Goal: Task Accomplishment & Management: Complete application form

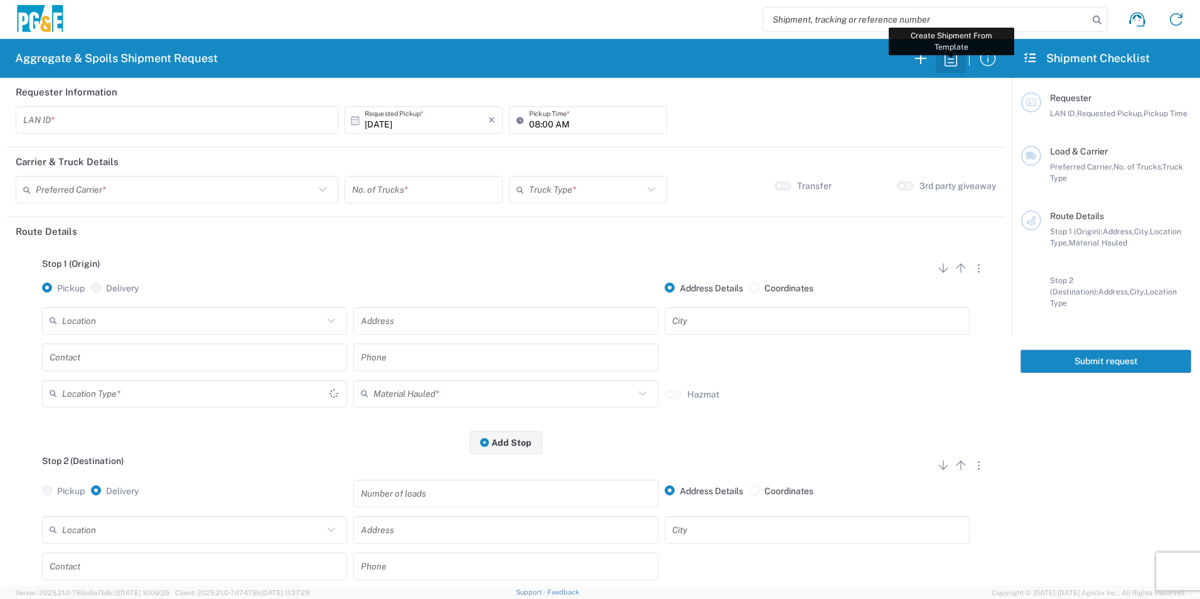
click at [954, 58] on icon "button" at bounding box center [950, 58] width 20 height 20
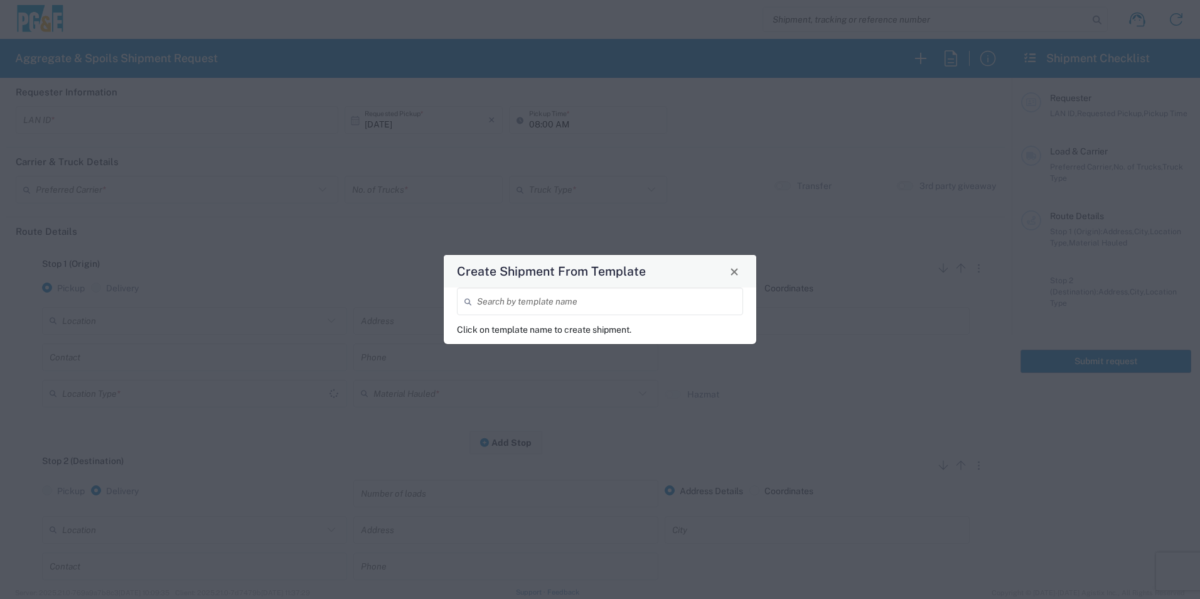
click at [712, 307] on input "search" at bounding box center [606, 301] width 258 height 22
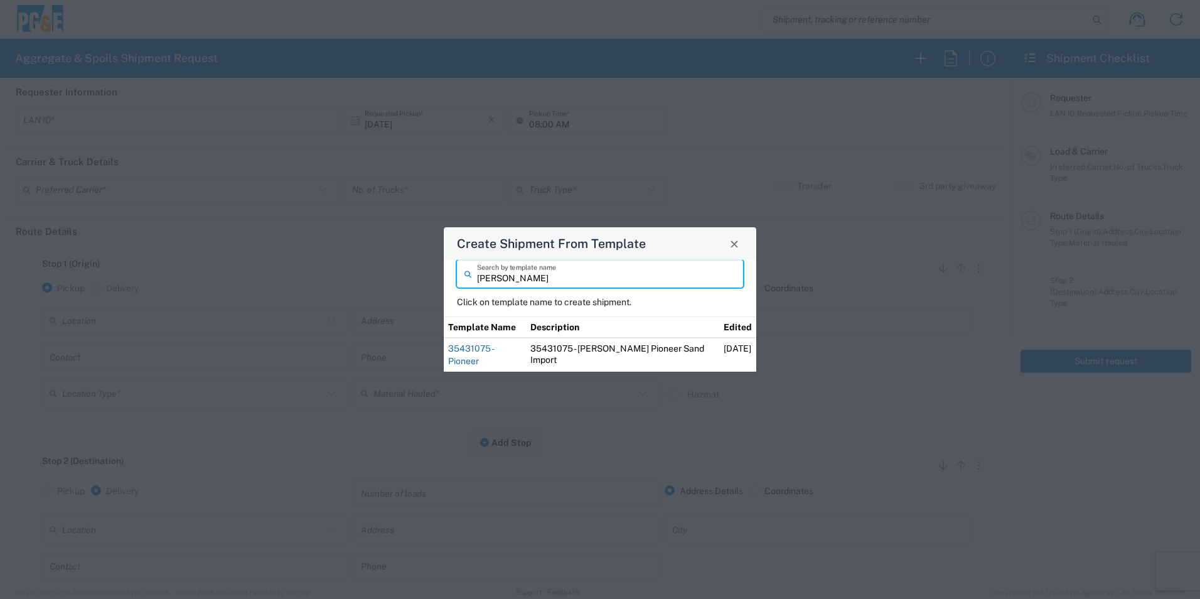
type input "troy"
click at [493, 350] on link "35431075 - Pioneer" at bounding box center [470, 354] width 45 height 23
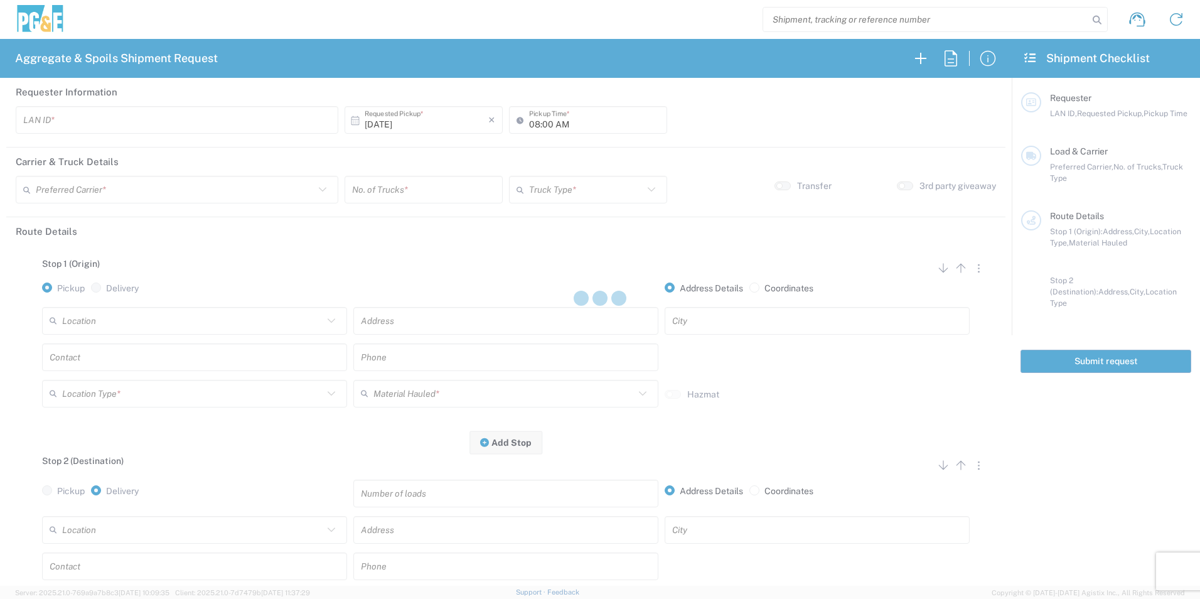
type input "TXTG"
type input "06:00 AM"
type input "[PERSON_NAME] & Sons Trucking, Inc"
type input "20 Yard Dump Truck"
type textarea "Start with 1 load of Sand. Troy will direct from there."
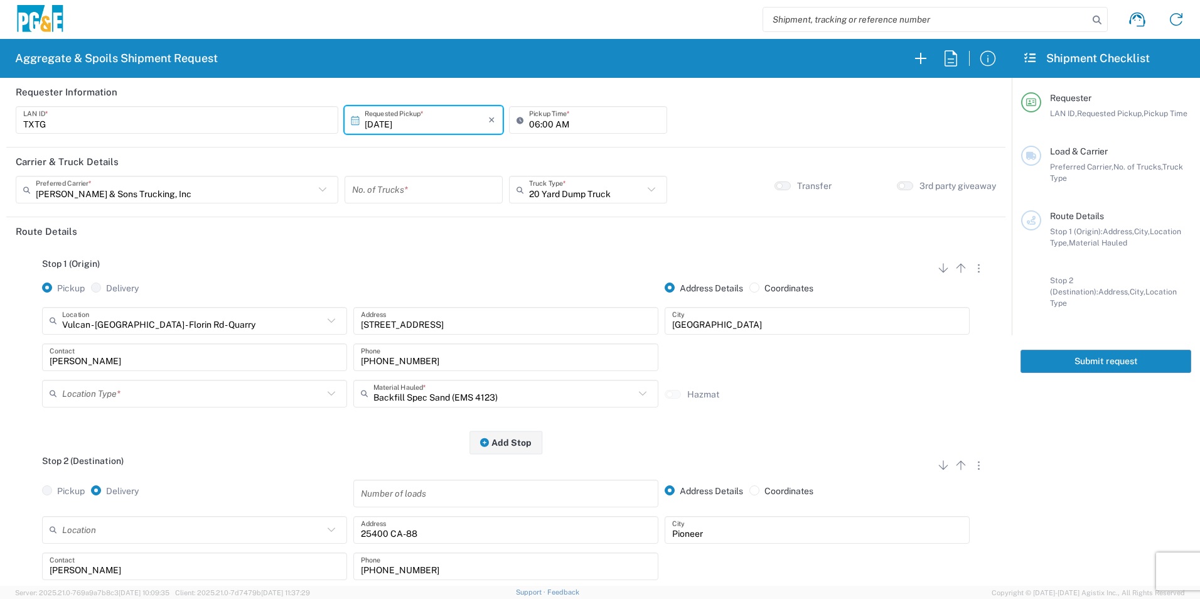
click at [400, 198] on input "number" at bounding box center [423, 190] width 143 height 22
type input "1"
click at [541, 120] on input "06:00 AM" at bounding box center [594, 120] width 130 height 22
type input "06:30 AM"
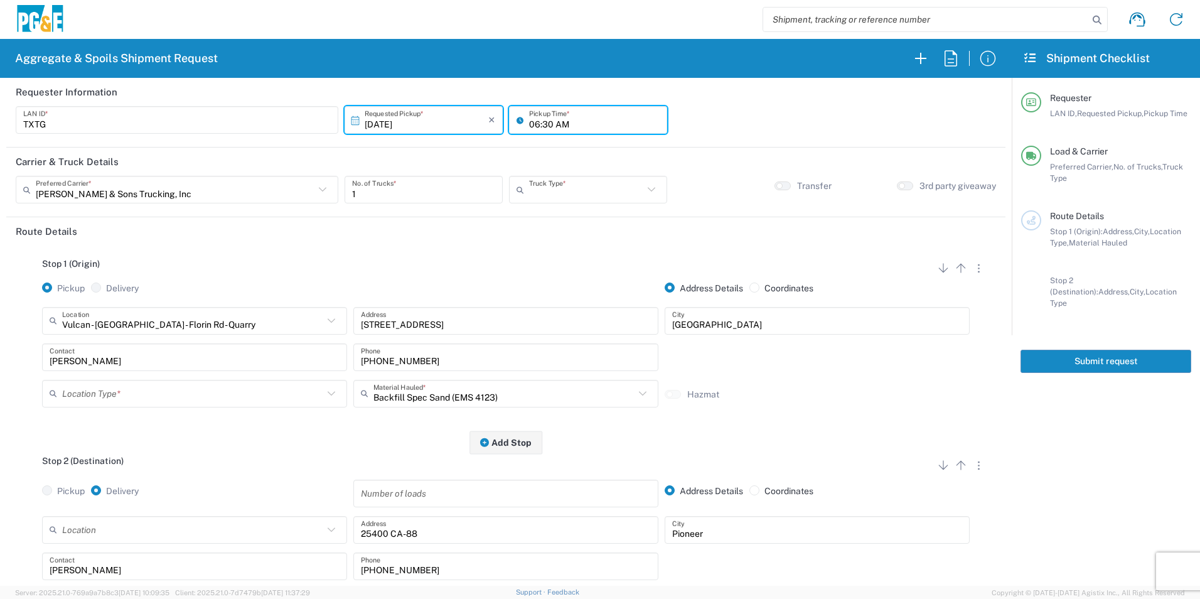
click at [541, 188] on input "text" at bounding box center [586, 190] width 114 height 22
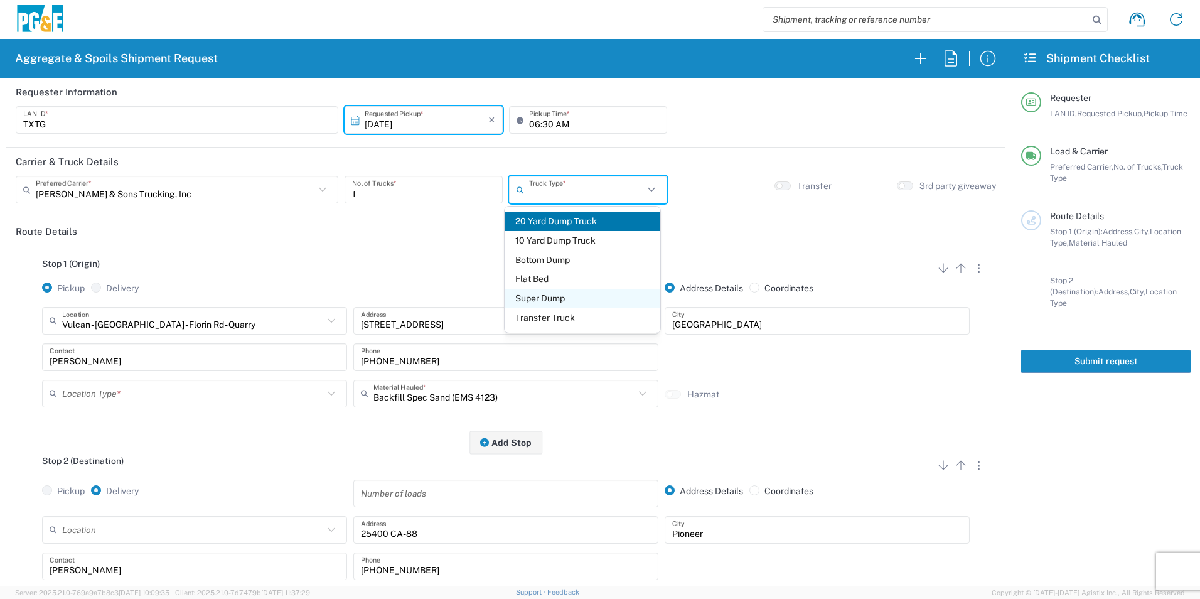
click at [528, 299] on span "Super Dump" at bounding box center [581, 298] width 155 height 19
type input "Super Dump"
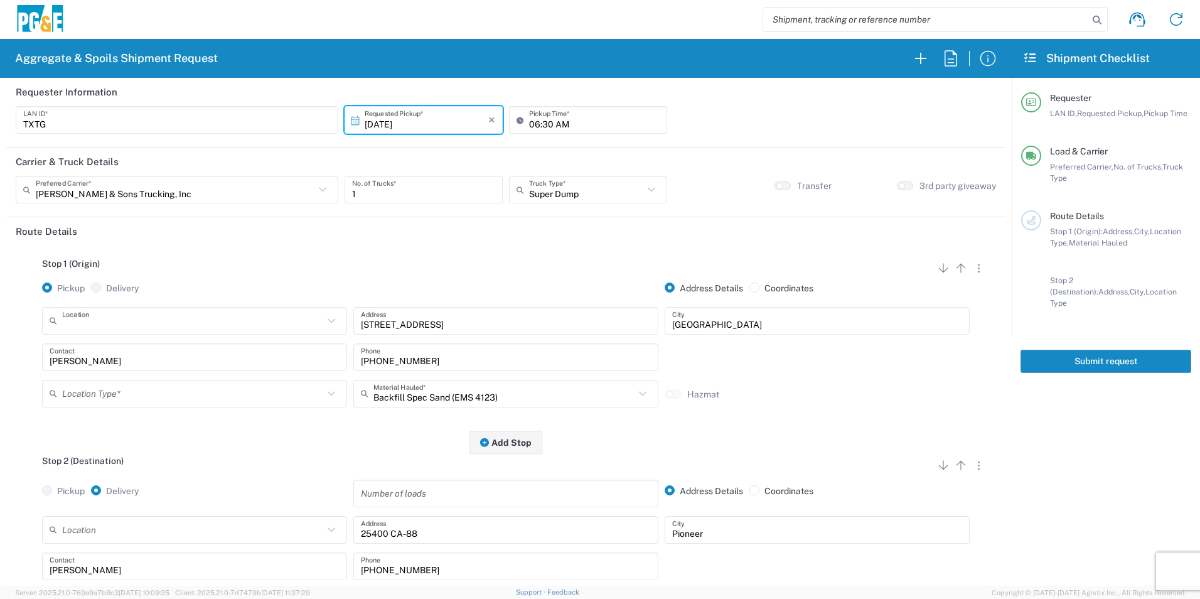
click at [237, 325] on input "text" at bounding box center [192, 320] width 261 height 22
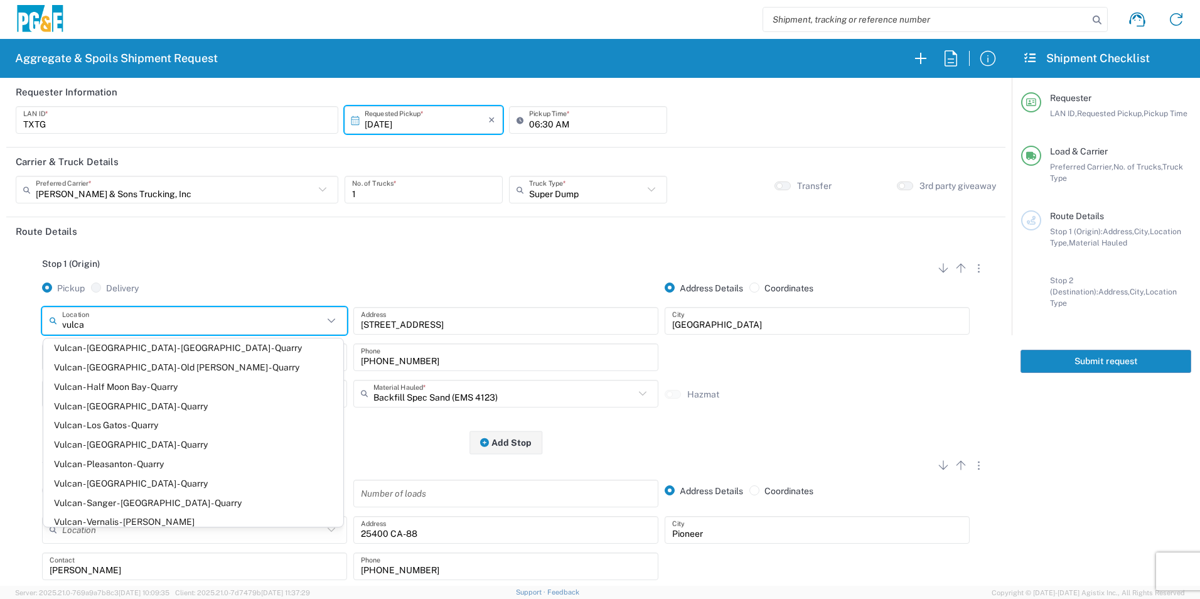
scroll to position [125, 0]
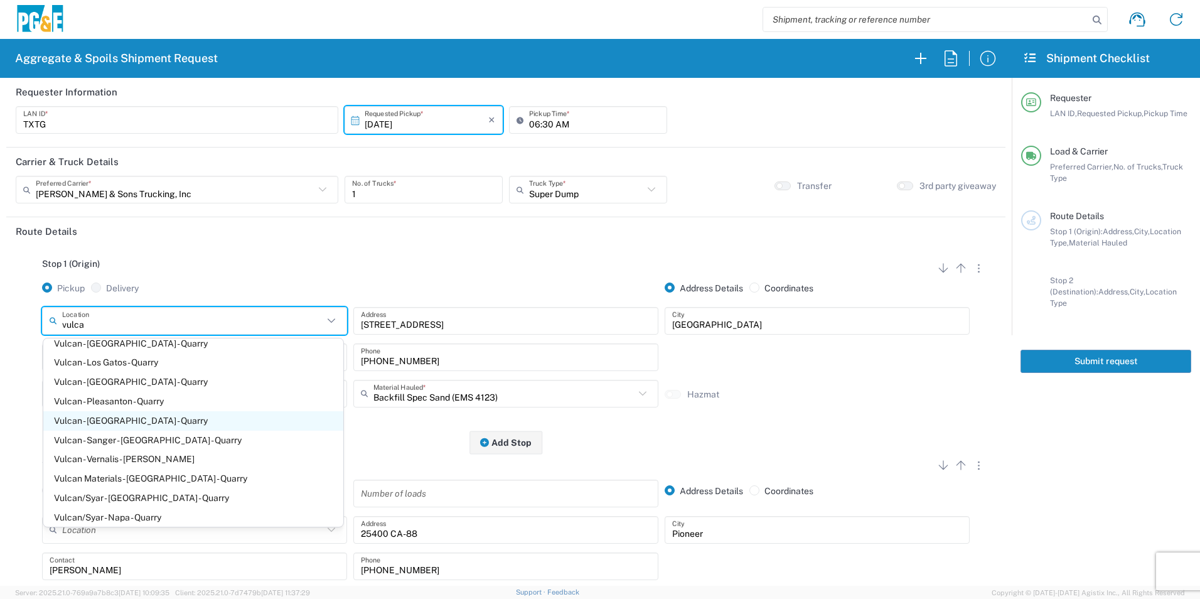
click at [150, 425] on span "Vulcan - [GEOGRAPHIC_DATA] - Quarry" at bounding box center [193, 420] width 300 height 19
type input "Vulcan - [GEOGRAPHIC_DATA] - Quarry"
type input "[STREET_ADDRESS]"
type input "[GEOGRAPHIC_DATA]"
type input "Quarry"
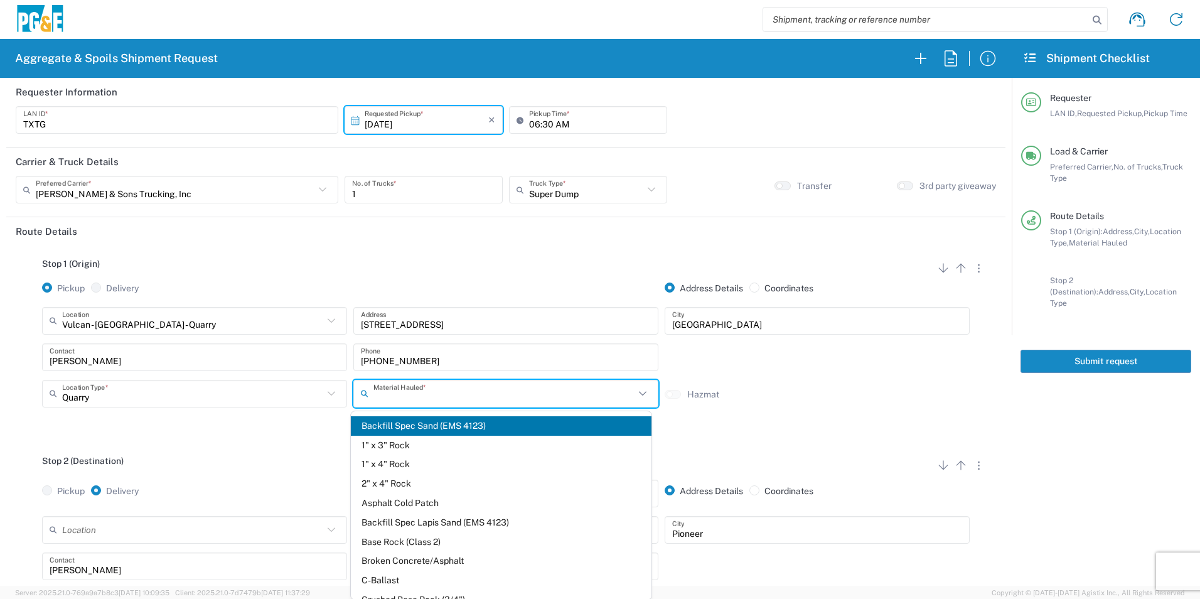
click at [498, 394] on input "text" at bounding box center [503, 393] width 261 height 22
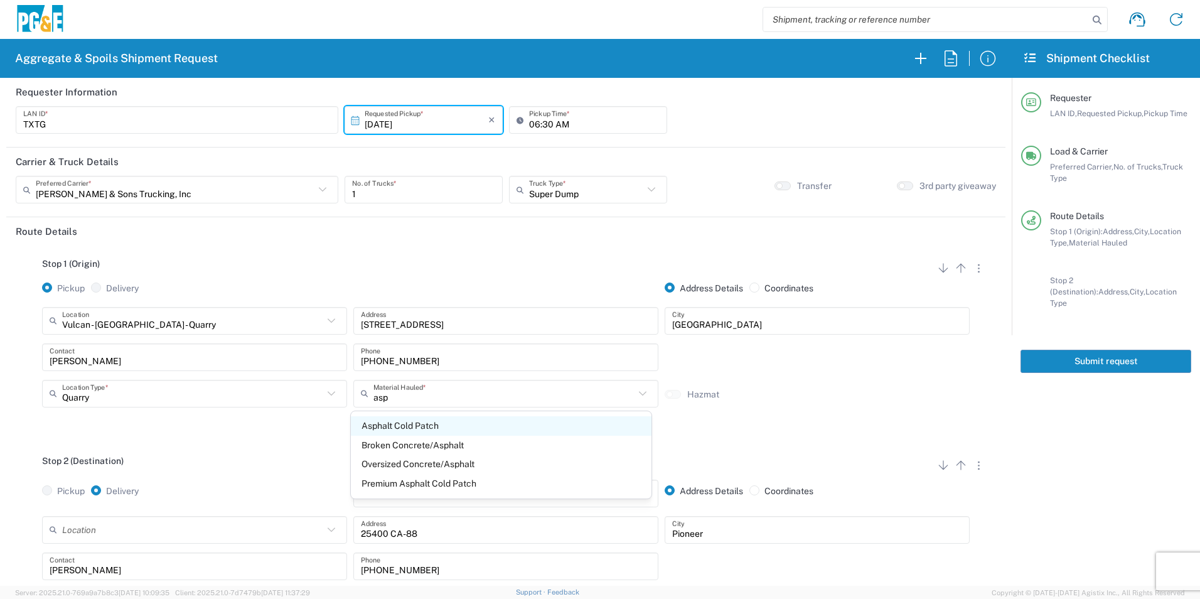
click at [453, 432] on span "Asphalt Cold Patch" at bounding box center [501, 425] width 300 height 19
type input "Asphalt Cold Patch"
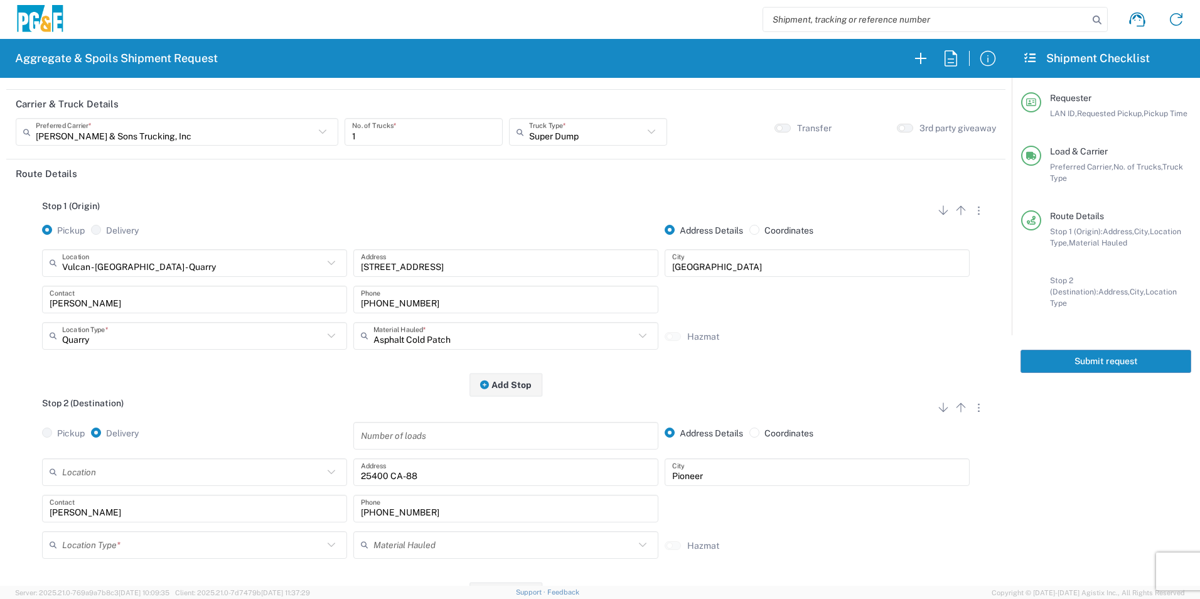
scroll to position [188, 0]
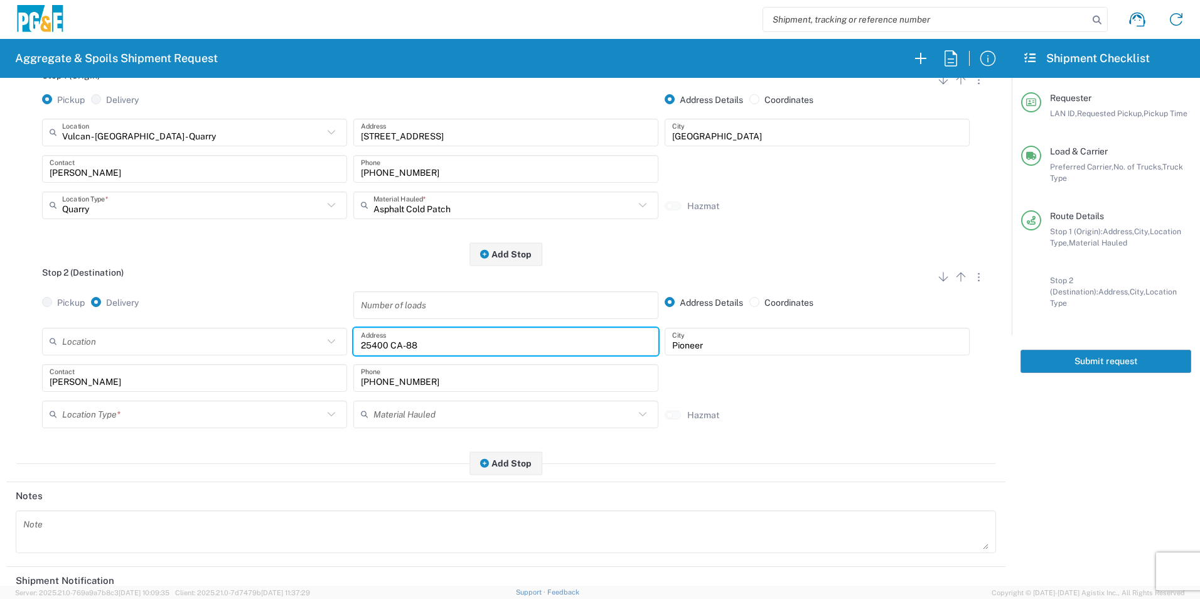
drag, startPoint x: 471, startPoint y: 351, endPoint x: 261, endPoint y: 341, distance: 210.4
click at [261, 340] on div "Location 17300 East Jahant Rd - Quarry 7/11 Materials - Chico - Quarry 7/11 Mat…" at bounding box center [506, 345] width 934 height 36
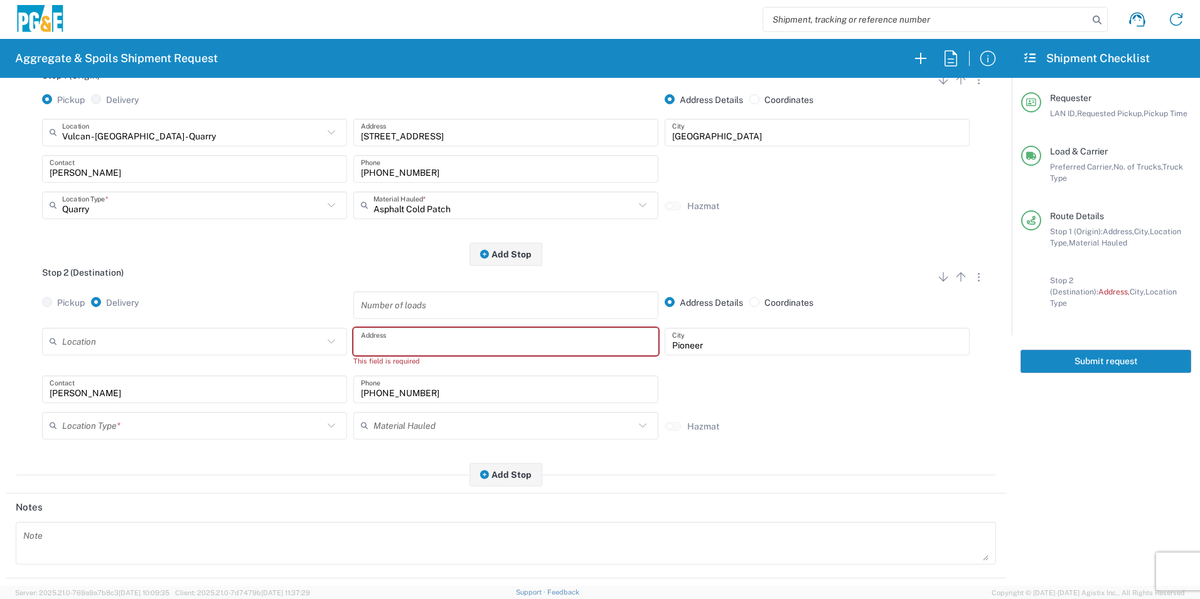
click at [381, 341] on input "text" at bounding box center [506, 341] width 290 height 22
paste input "35151 Baxter Rd,"
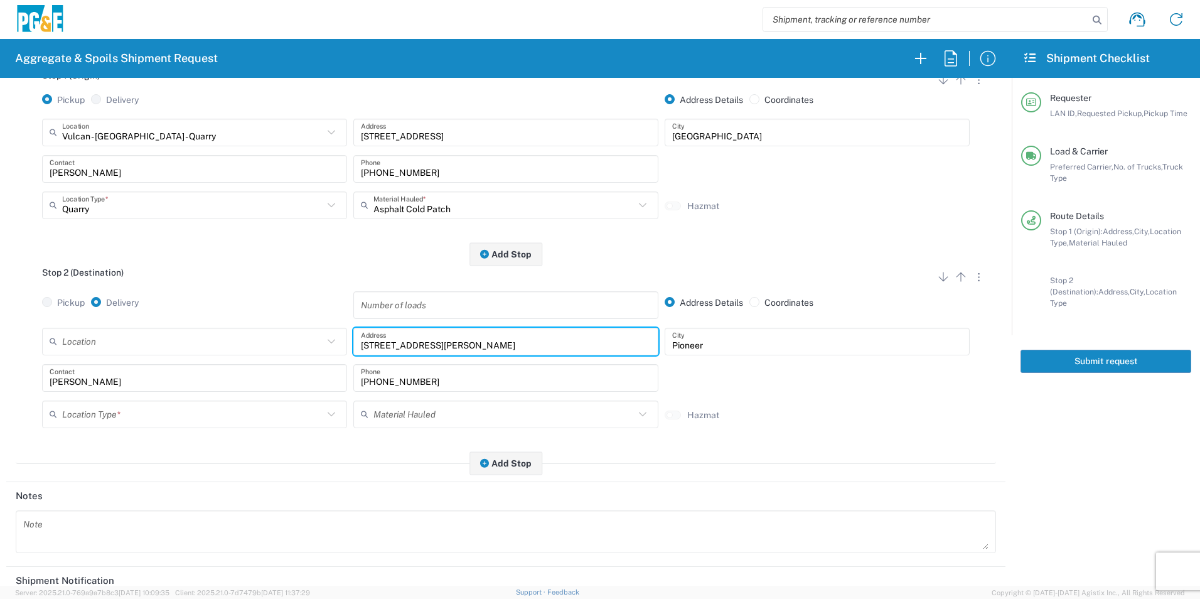
type input "35151 Baxter Rd"
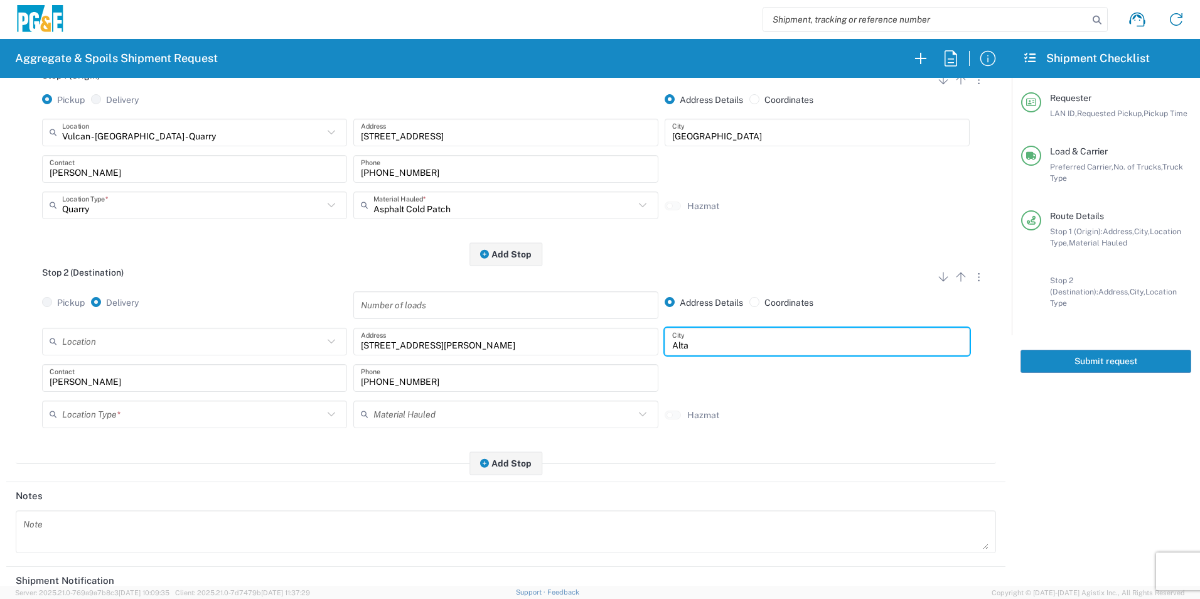
type input "Alta"
click at [137, 422] on input "text" at bounding box center [192, 414] width 261 height 22
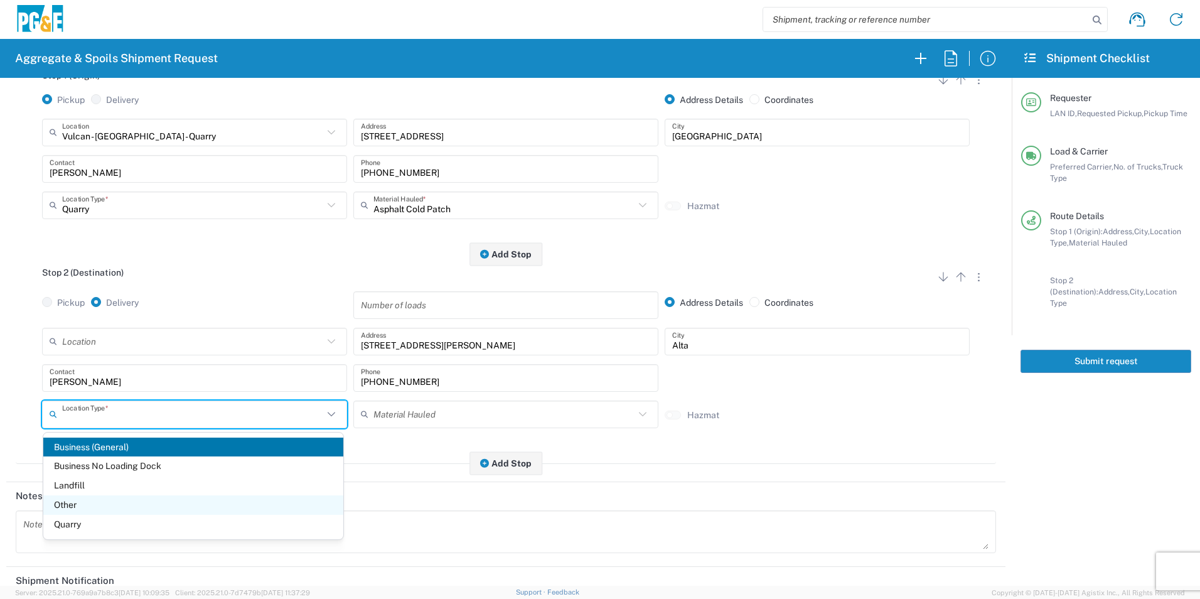
click at [68, 506] on span "Other" at bounding box center [193, 504] width 300 height 19
type input "Other"
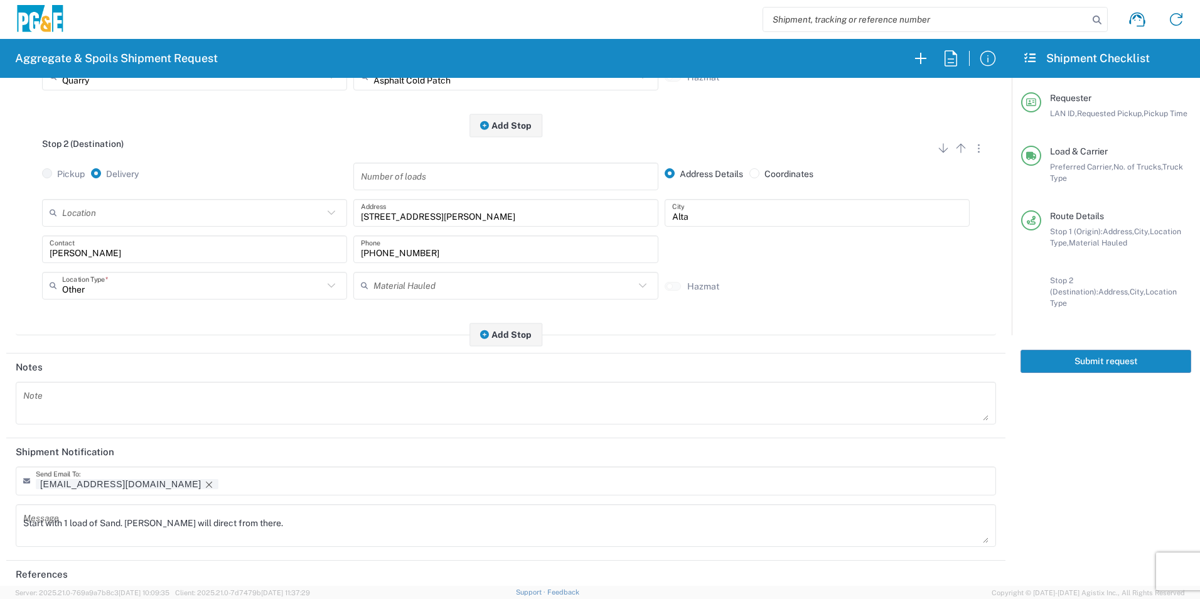
scroll to position [363, 0]
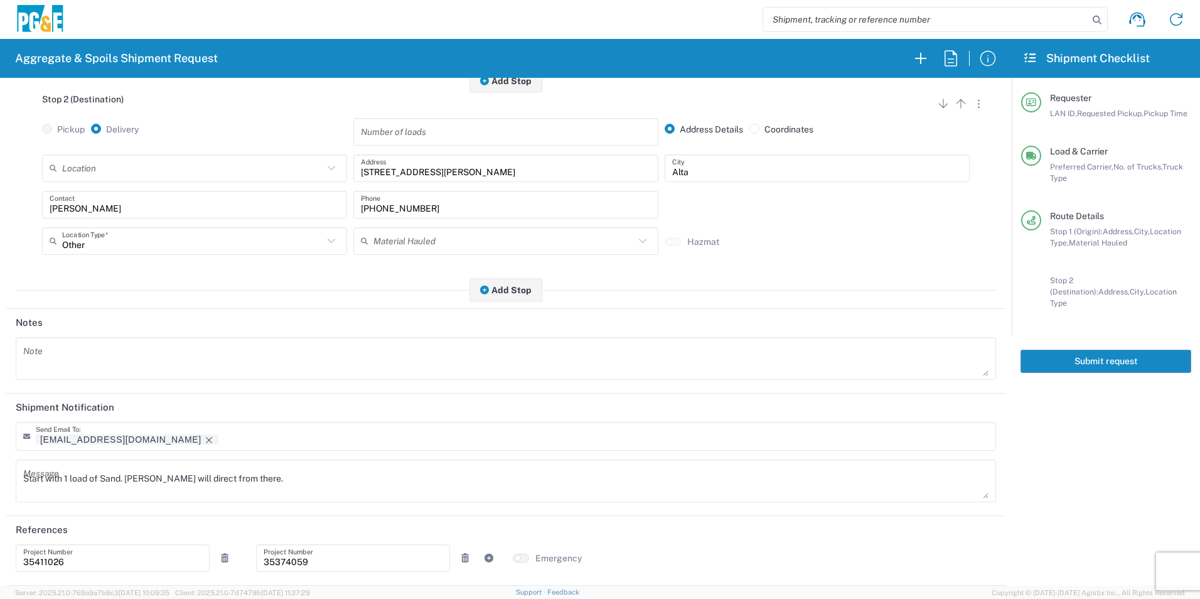
drag, startPoint x: 116, startPoint y: 441, endPoint x: 157, endPoint y: 450, distance: 41.9
click at [204, 441] on icon "Remove tag" at bounding box center [209, 440] width 10 height 10
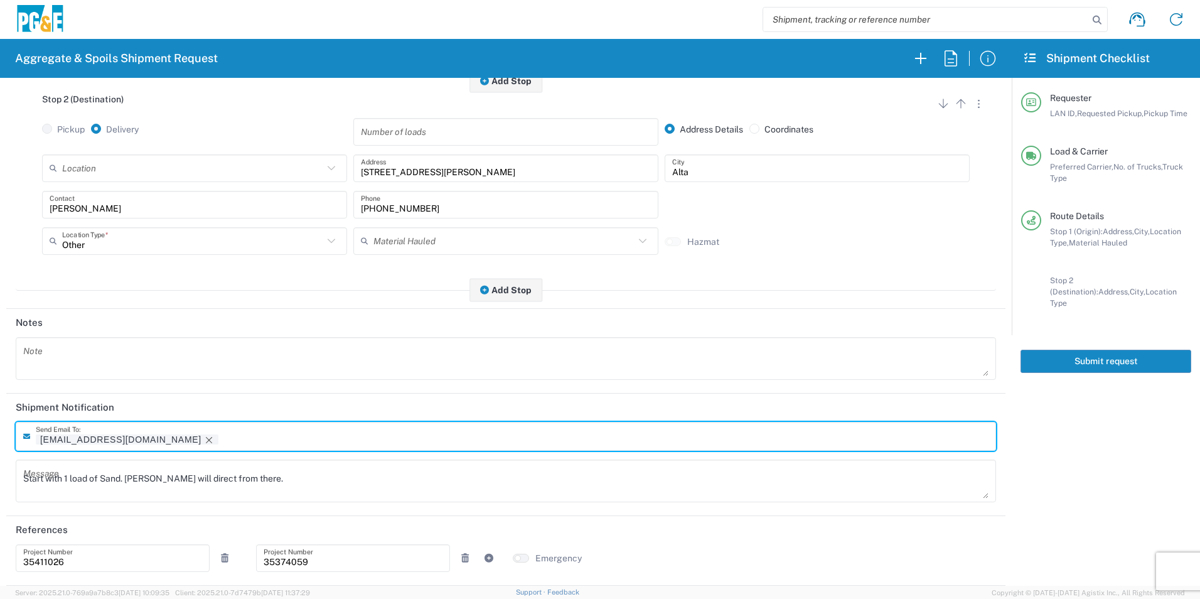
scroll to position [362, 0]
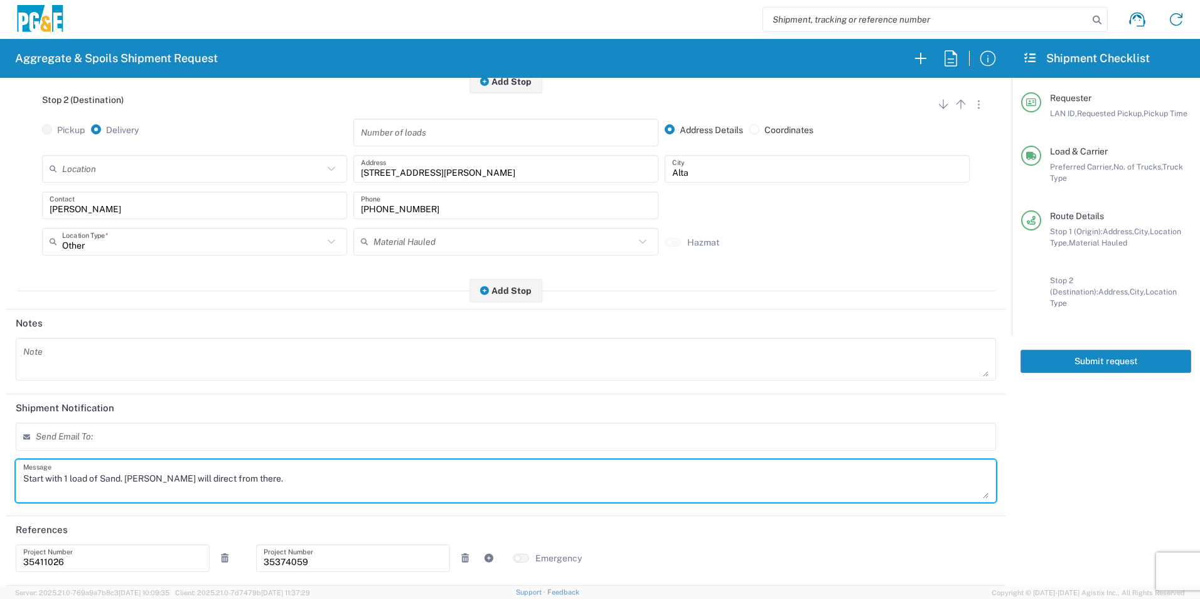
drag, startPoint x: 296, startPoint y: 469, endPoint x: 0, endPoint y: 480, distance: 296.3
click at [0, 480] on html "Aggregate & Spoils Shipment Request Requester Information TXTG LAN ID * 10/16/2…" at bounding box center [600, 299] width 1200 height 599
drag, startPoint x: 231, startPoint y: 483, endPoint x: -3, endPoint y: 489, distance: 233.5
click at [0, 489] on html "Aggregate & Spoils Shipment Request Requester Information TXTG LAN ID * 10/16/2…" at bounding box center [600, 299] width 1200 height 599
type textarea "Please deliver 2 Loads of Power Patch"
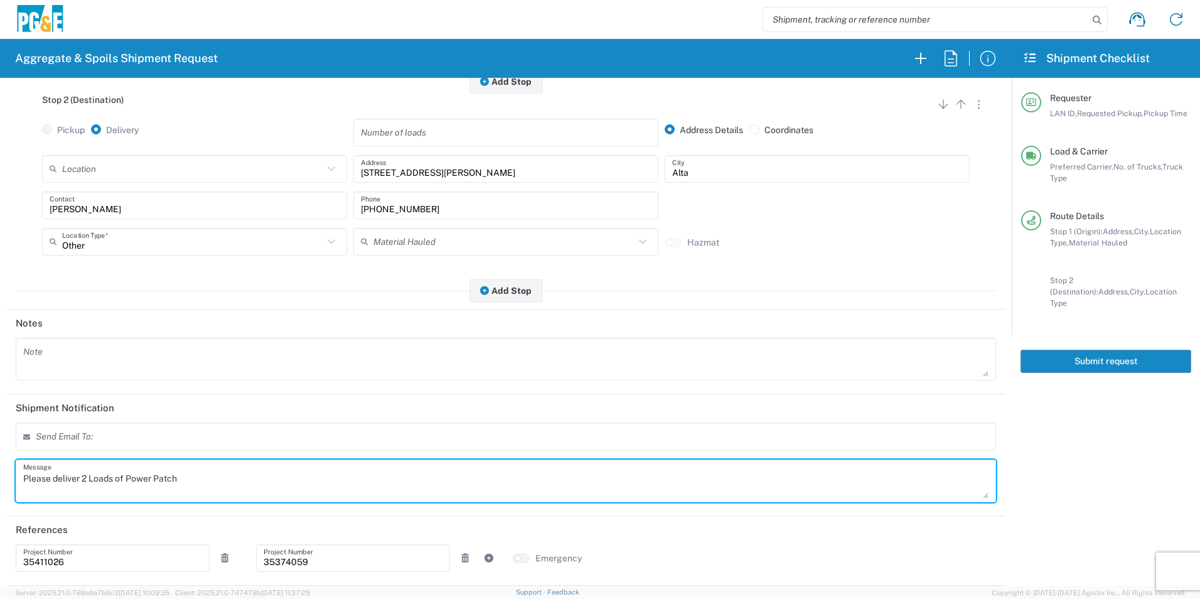
click at [144, 346] on textarea at bounding box center [505, 358] width 965 height 35
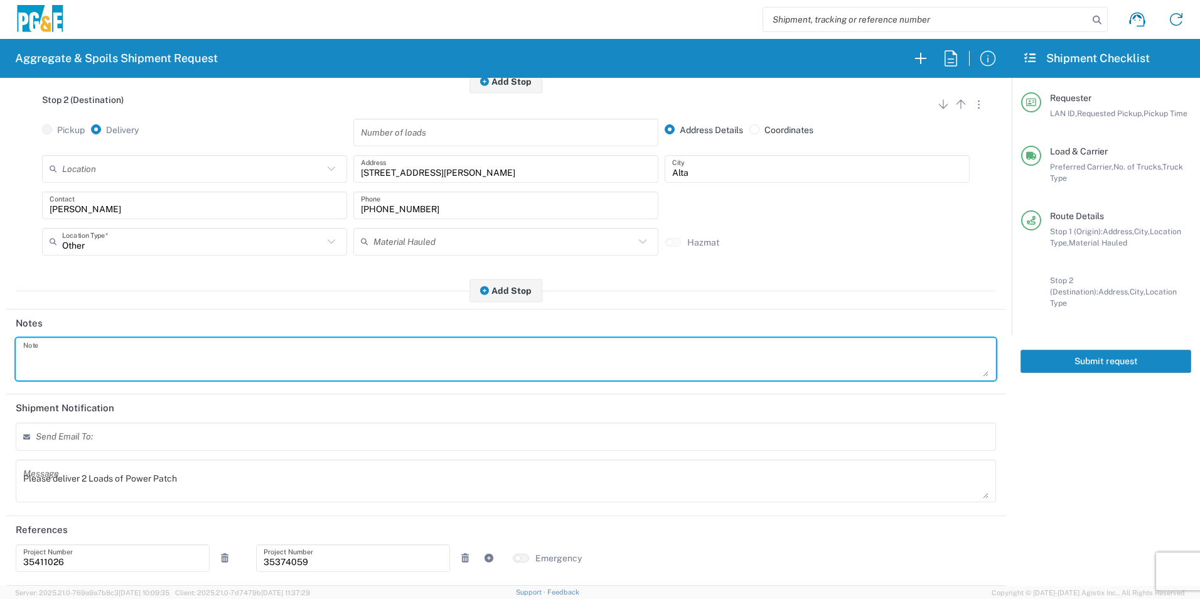
paste textarea "Please deliver 2 Loads of Power Patch"
type textarea "Please deliver 2 Loads of Power Patch"
click at [226, 556] on icon at bounding box center [224, 557] width 11 height 9
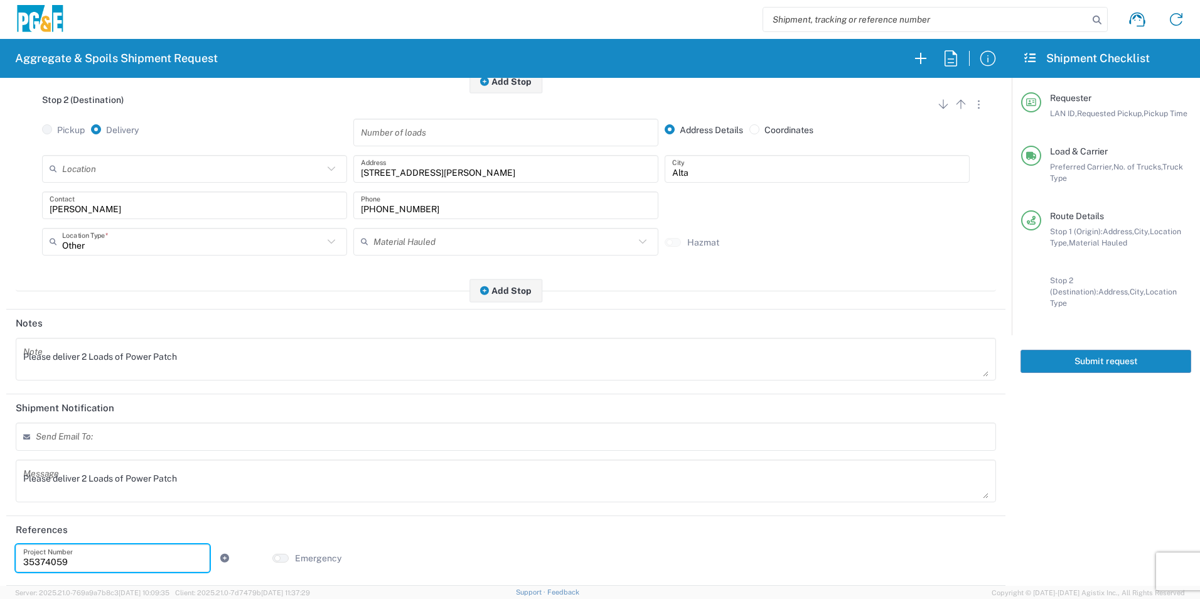
drag, startPoint x: 78, startPoint y: 555, endPoint x: -3, endPoint y: 534, distance: 83.5
click at [0, 534] on html "Aggregate & Spoils Shipment Request Requester Information TXTG LAN ID * 10/16/2…" at bounding box center [600, 299] width 1200 height 599
click at [172, 556] on input "text" at bounding box center [112, 557] width 179 height 22
paste input "35424355"
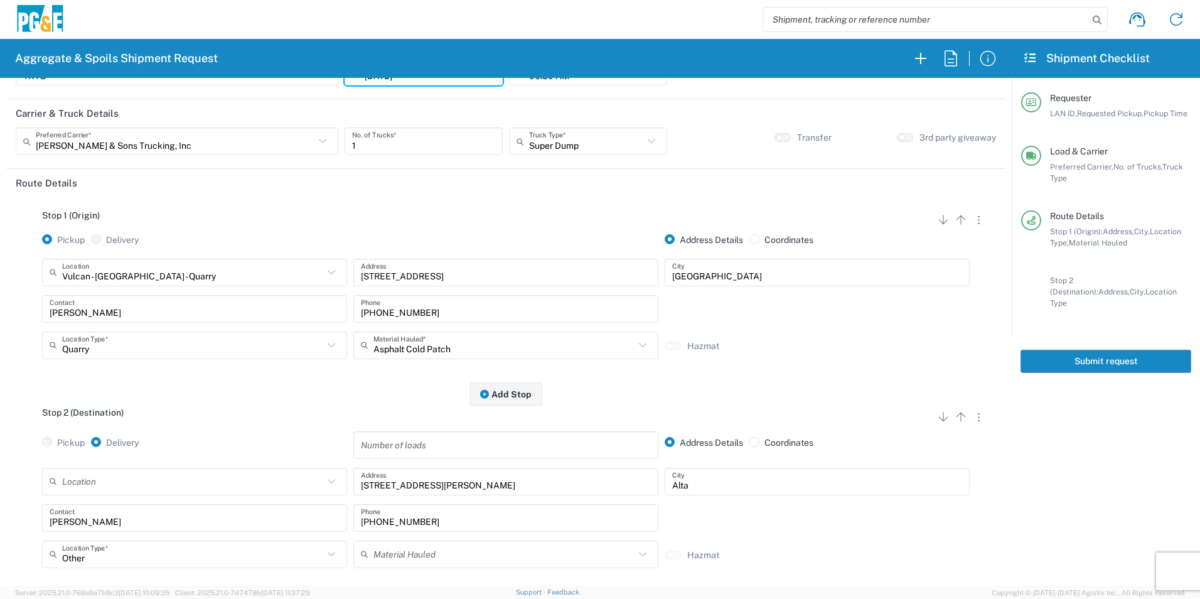
scroll to position [0, 0]
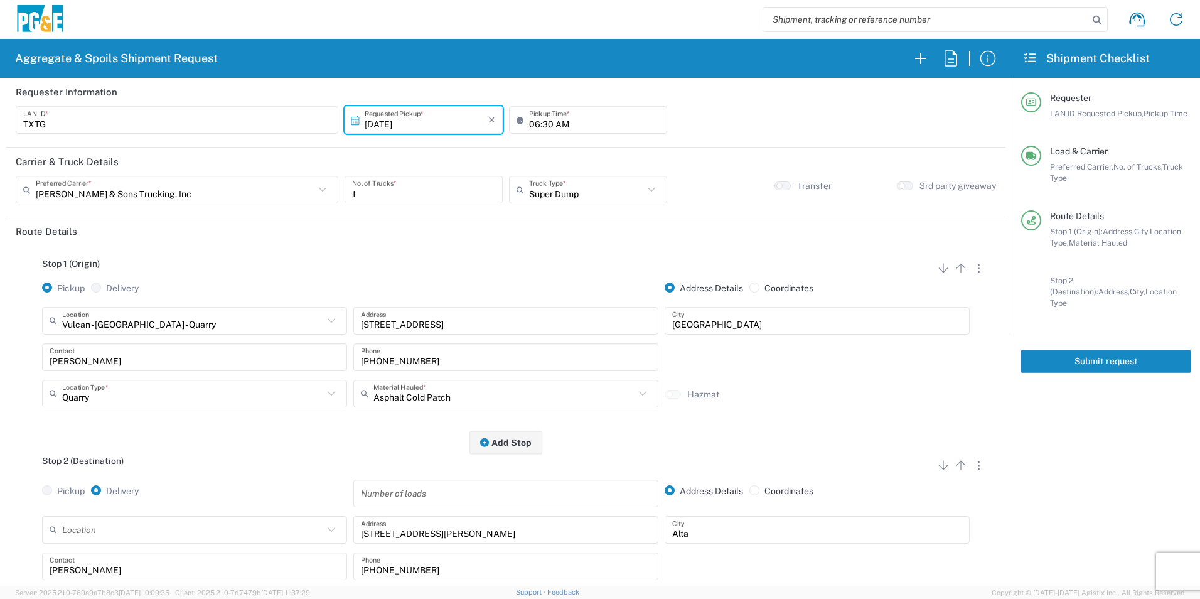
type input "35424355"
click at [1100, 349] on button "Submit request" at bounding box center [1105, 360] width 171 height 23
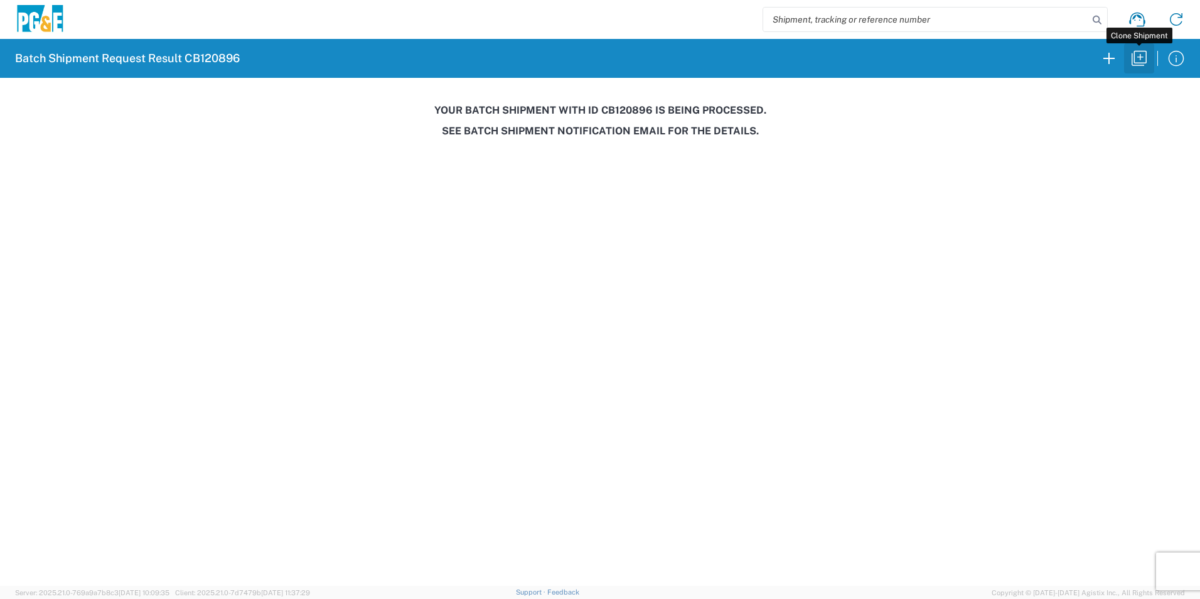
click at [1139, 55] on icon "button" at bounding box center [1139, 58] width 20 height 20
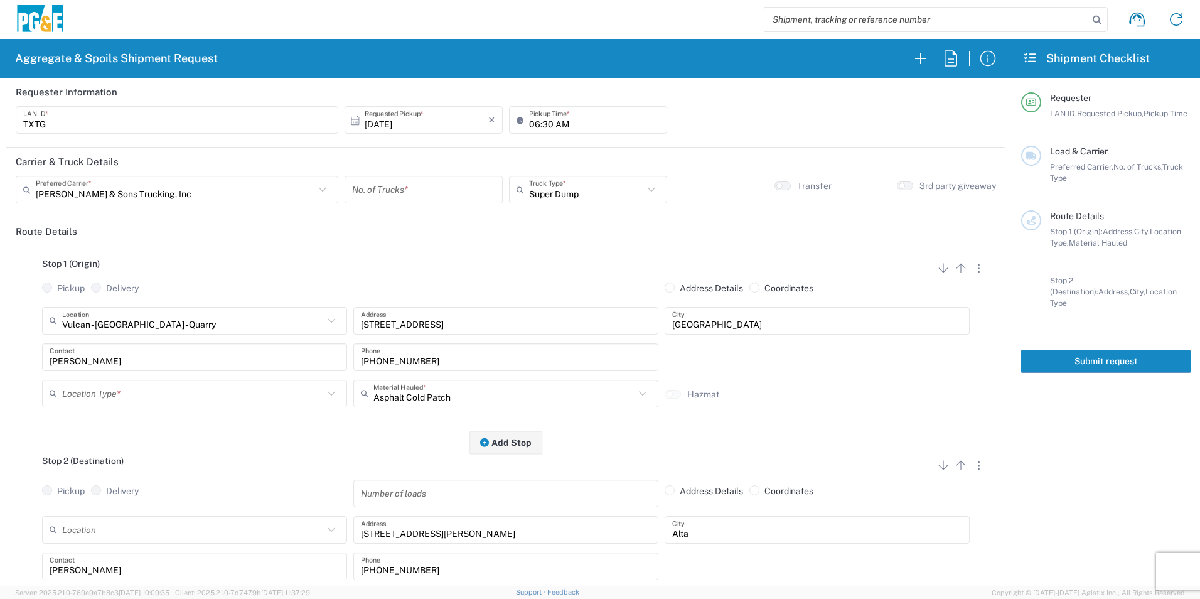
click at [402, 189] on input "number" at bounding box center [423, 190] width 143 height 22
type input "1"
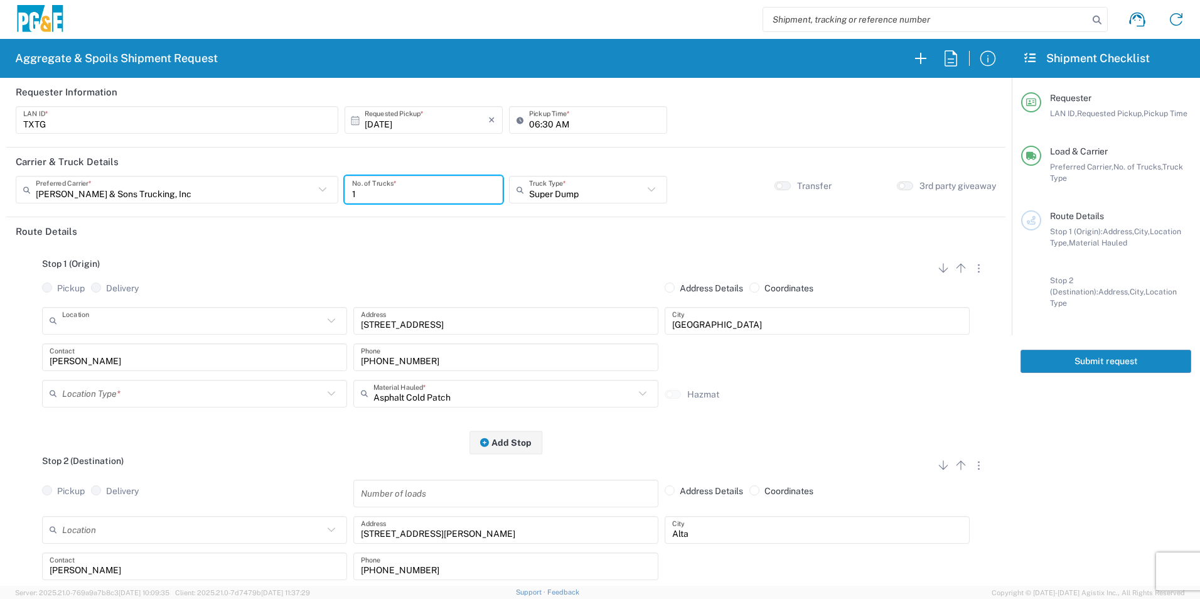
click at [173, 324] on input "text" at bounding box center [192, 320] width 261 height 22
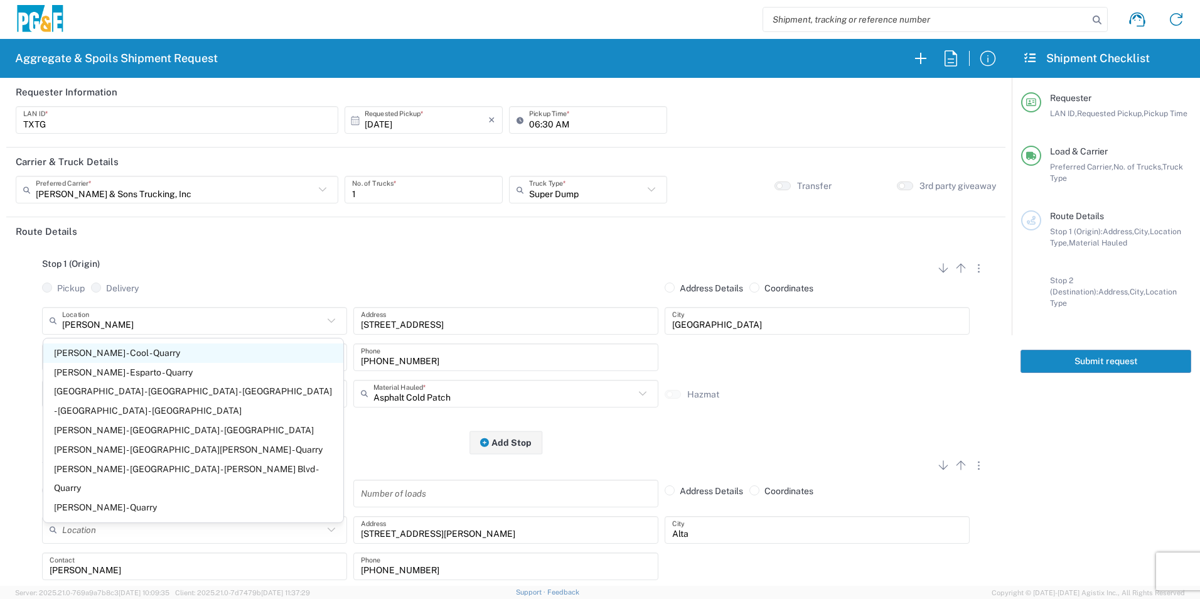
click at [161, 349] on span "[PERSON_NAME] - Cool - Quarry" at bounding box center [193, 352] width 300 height 19
type input "[PERSON_NAME] - Cool - Quarry"
type input "[STREET_ADDRESS]"
type input "Cool"
type input "Quarry"
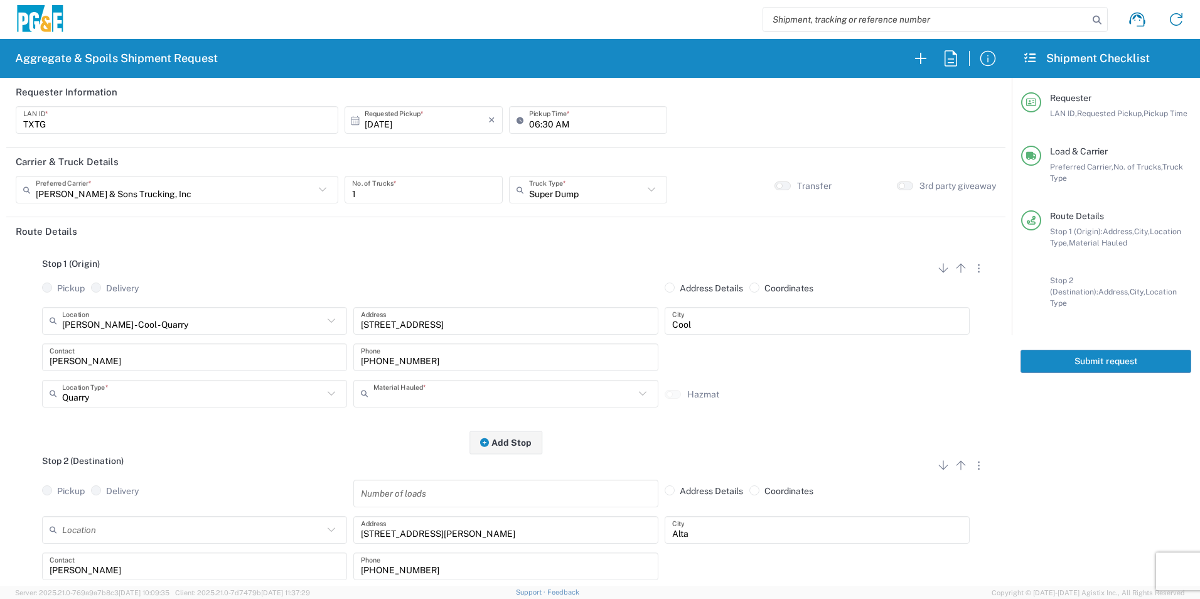
click at [532, 394] on input "text" at bounding box center [503, 393] width 261 height 22
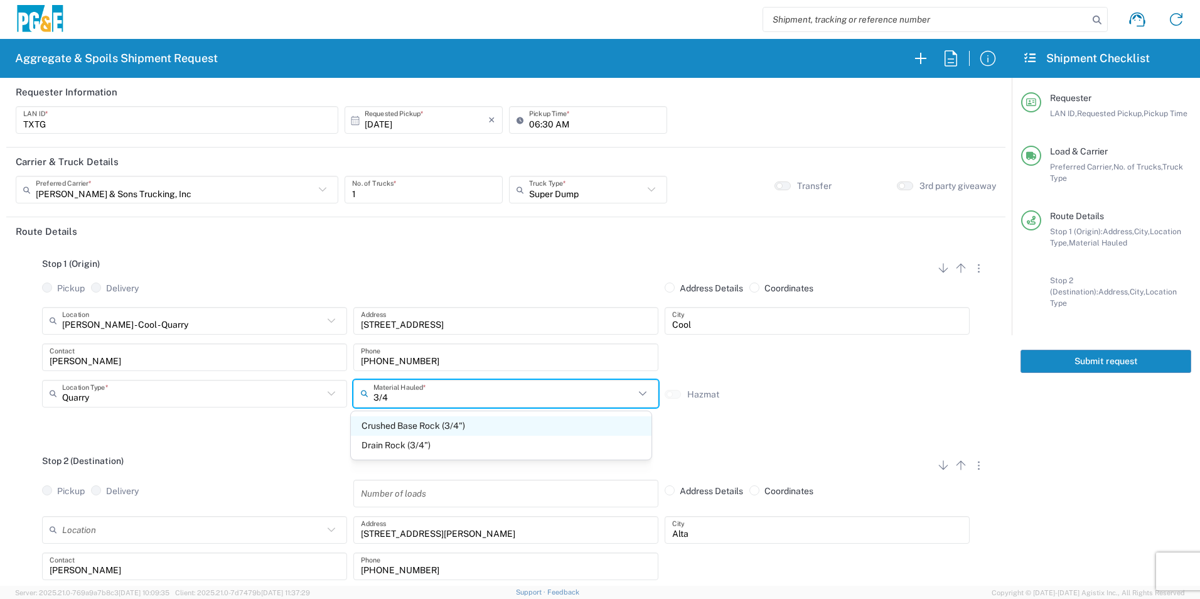
click at [417, 424] on span "Crushed Base Rock (3/4")" at bounding box center [501, 425] width 300 height 19
type input "Crushed Base Rock (3/4")"
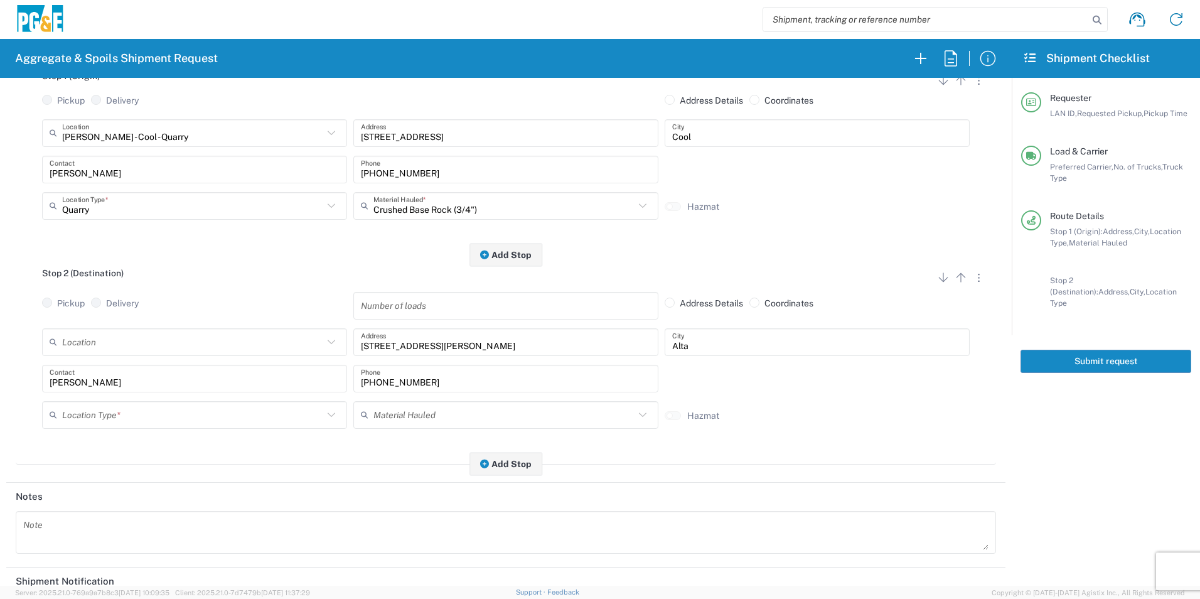
scroll to position [188, 0]
click at [126, 427] on div "Location Type *" at bounding box center [194, 414] width 305 height 28
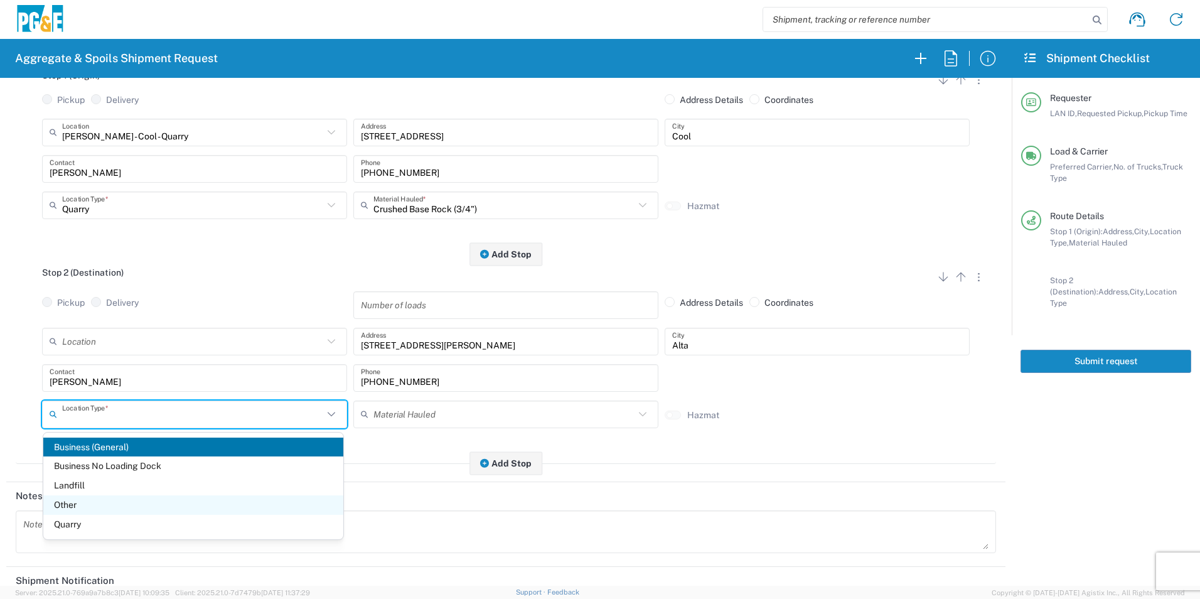
click at [65, 503] on span "Other" at bounding box center [193, 504] width 300 height 19
type input "Other"
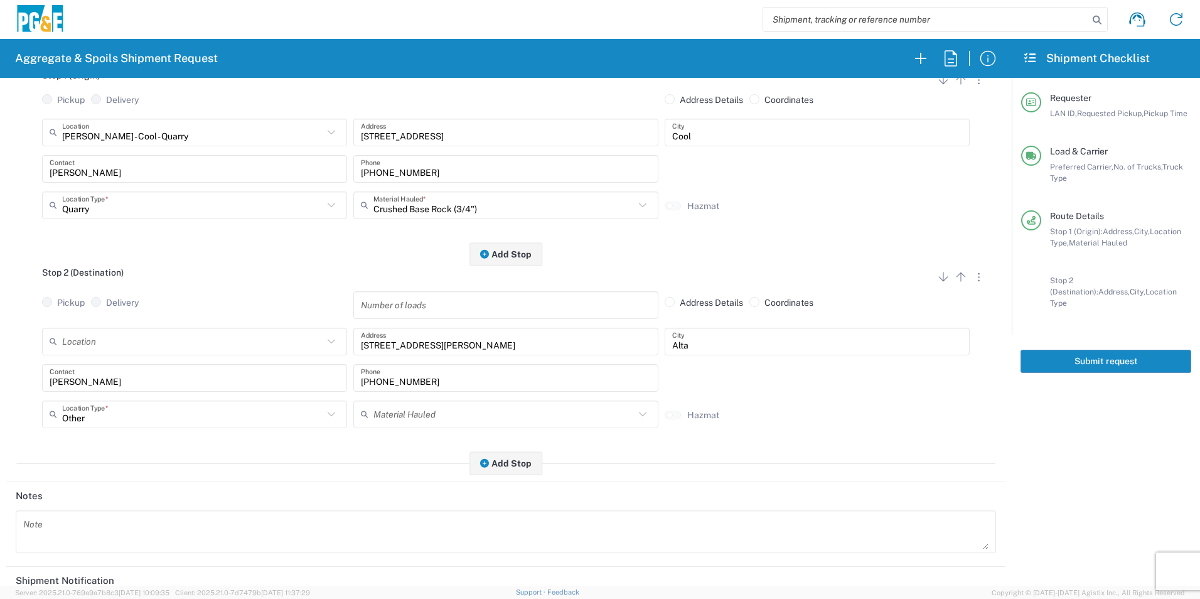
scroll to position [363, 0]
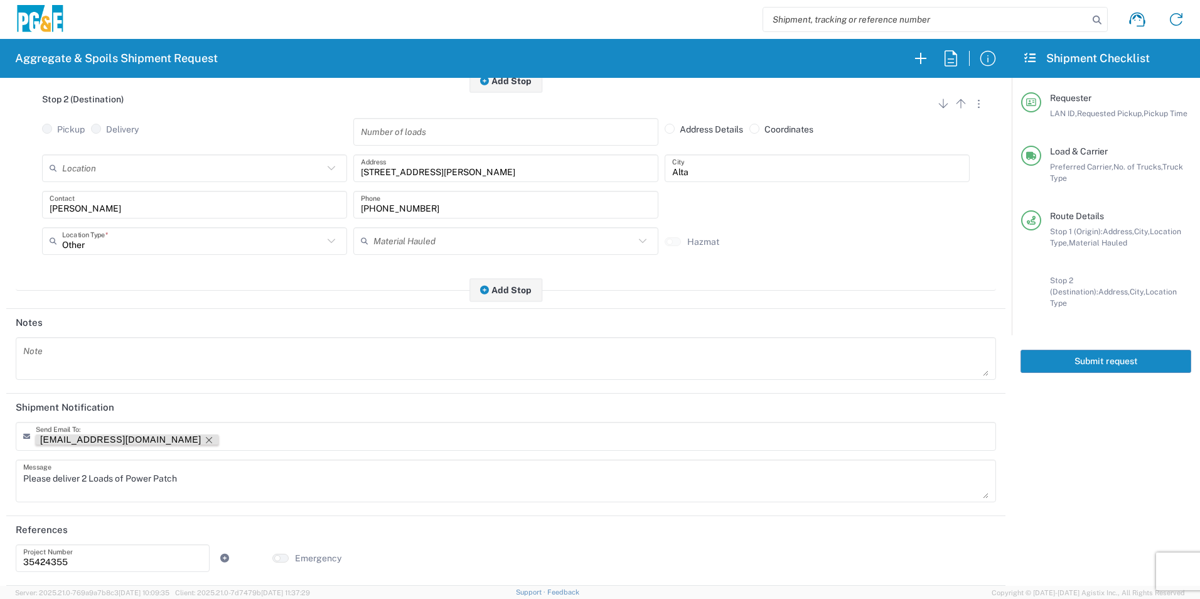
click at [204, 439] on icon "Remove tag" at bounding box center [209, 440] width 10 height 10
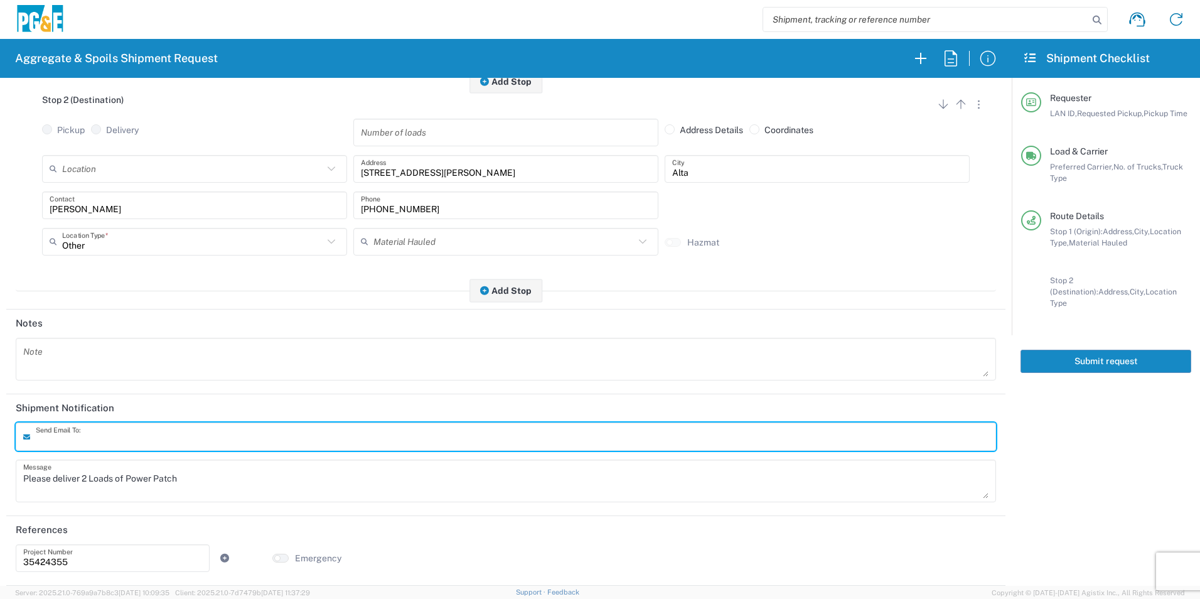
scroll to position [362, 0]
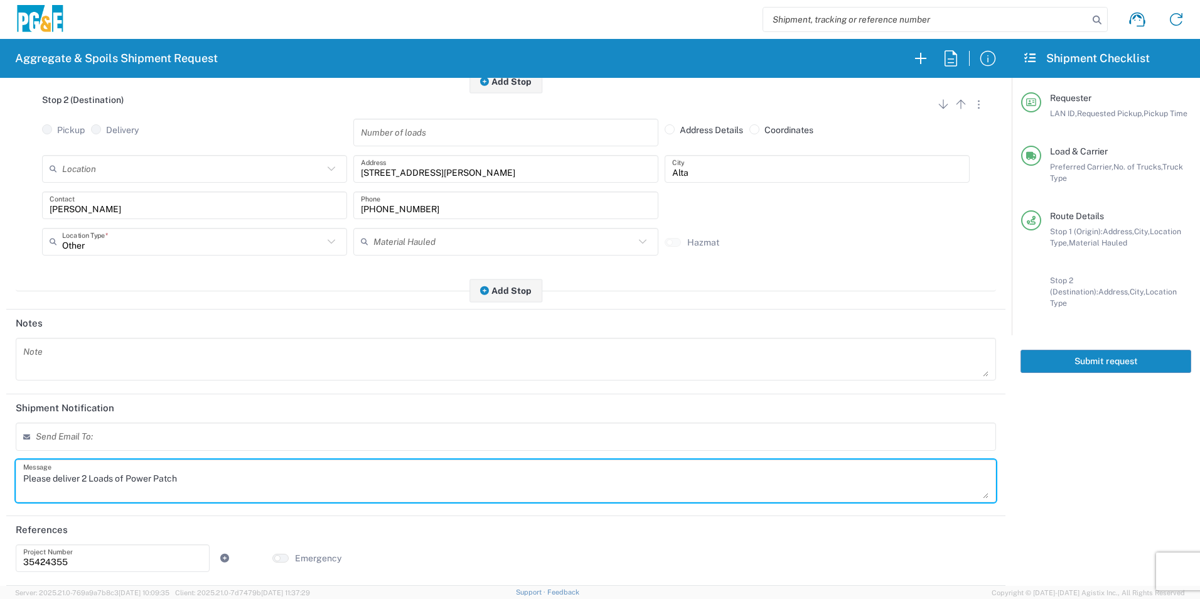
drag, startPoint x: 235, startPoint y: 473, endPoint x: 82, endPoint y: 480, distance: 152.6
click at [82, 480] on textarea "Please deliver 2 Loads of Power Patch" at bounding box center [505, 480] width 965 height 35
drag, startPoint x: 300, startPoint y: 476, endPoint x: 0, endPoint y: 490, distance: 300.2
click at [0, 499] on html "Aggregate & Spoils Shipment Request Requester Information TXTG LAN ID * 10/16/2…" at bounding box center [600, 299] width 1200 height 599
type textarea "Please deliver 3 Loads of [GEOGRAPHIC_DATA]"
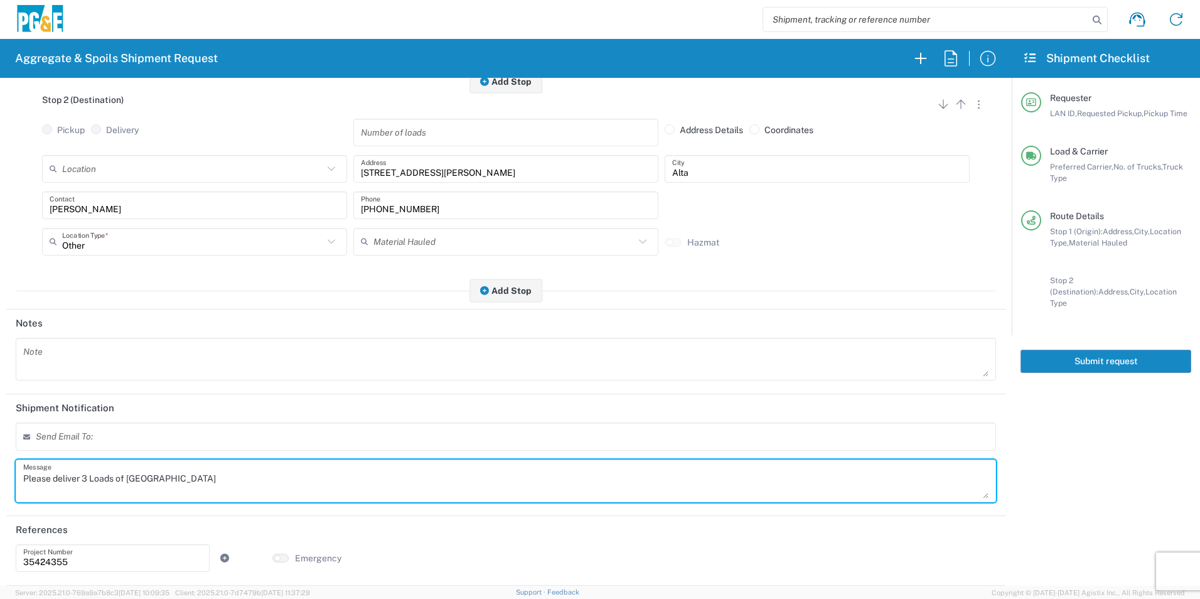
click at [52, 348] on textarea at bounding box center [505, 358] width 965 height 35
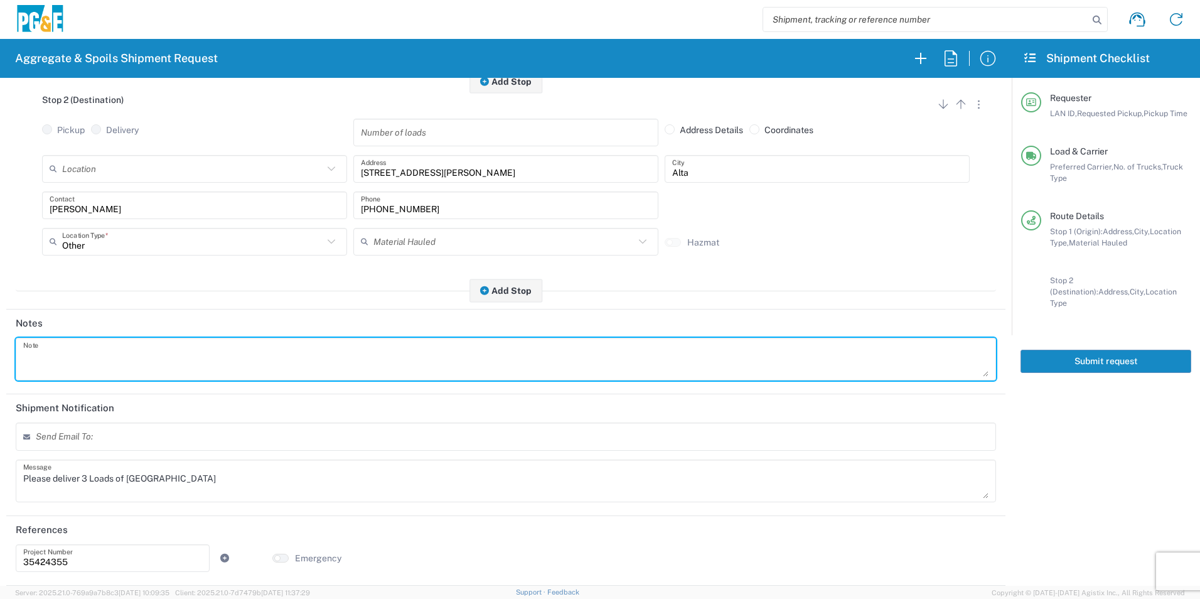
paste textarea "Please deliver 3 Loads of [GEOGRAPHIC_DATA]"
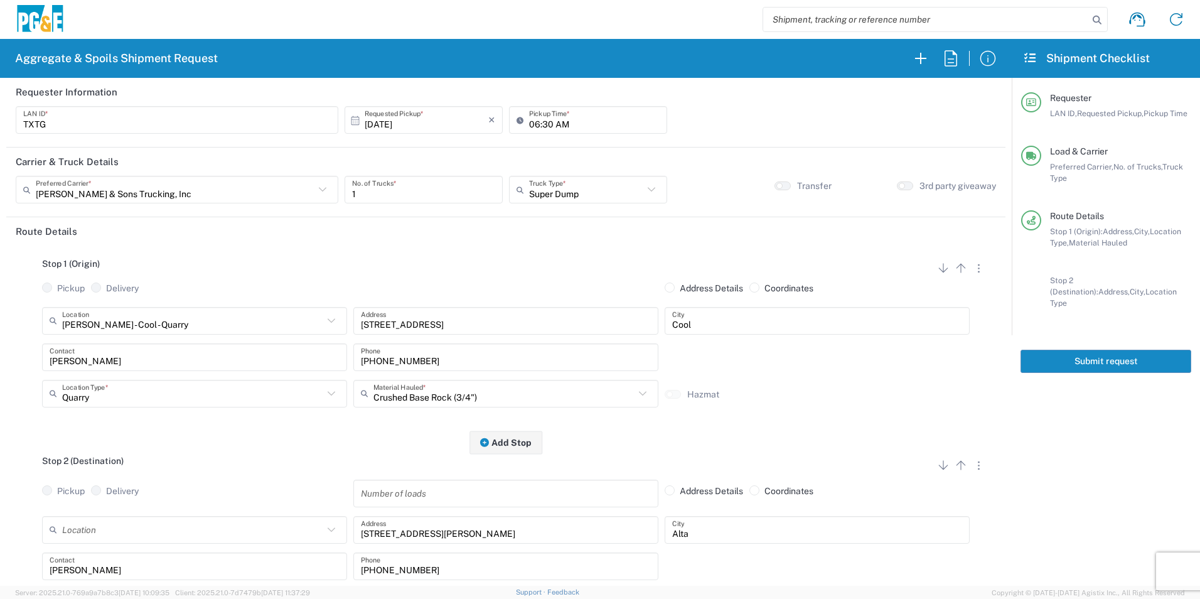
type textarea "Please deliver 3 Loads of [GEOGRAPHIC_DATA]"
click at [1148, 349] on button "Submit request" at bounding box center [1105, 360] width 171 height 23
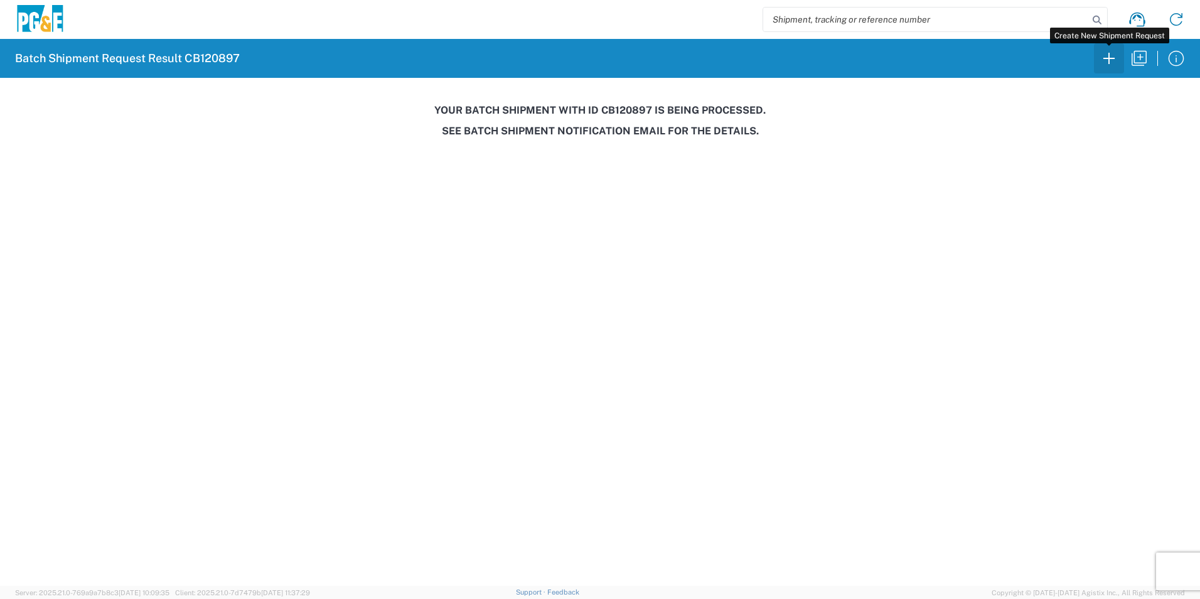
click at [1112, 63] on icon "button" at bounding box center [1109, 58] width 20 height 20
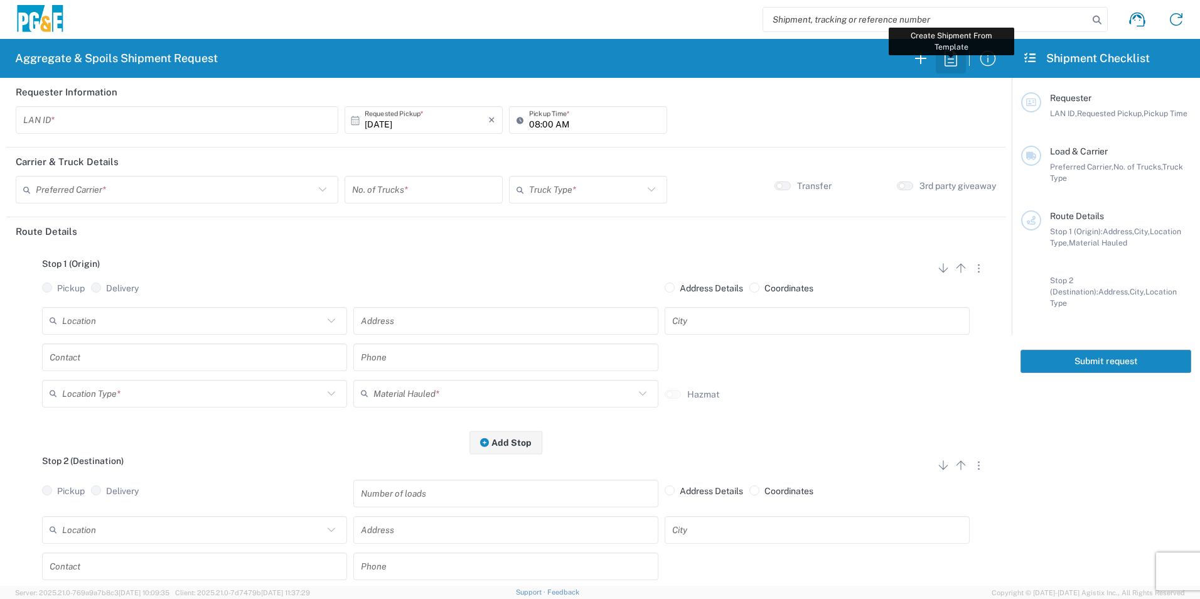
click at [952, 65] on icon "button" at bounding box center [950, 58] width 20 height 20
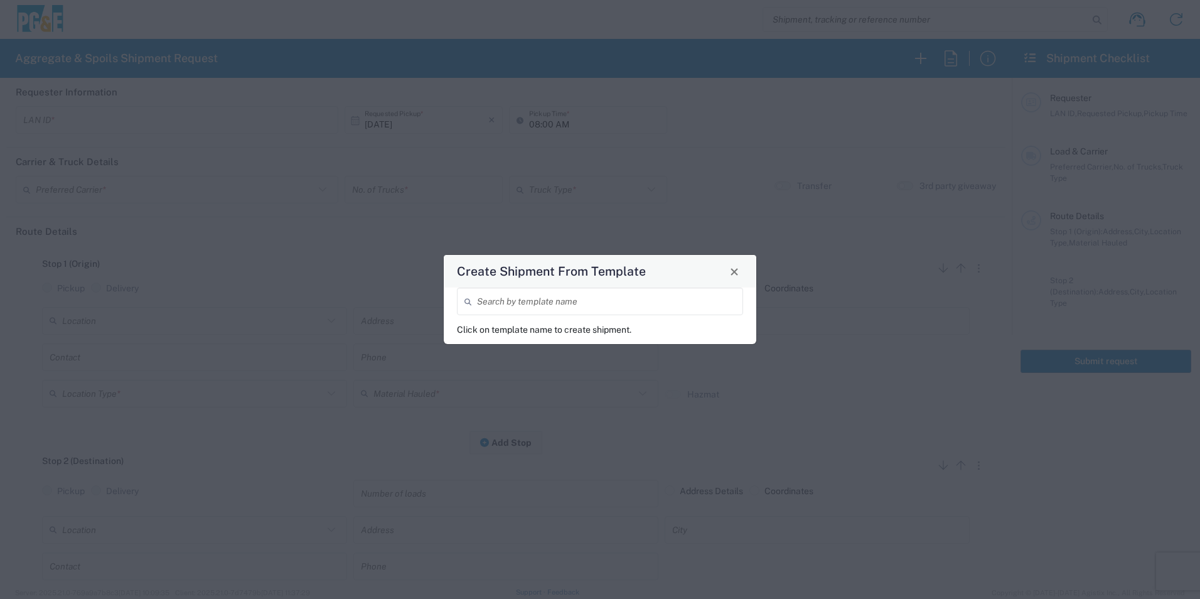
click at [608, 299] on input "search" at bounding box center [606, 301] width 258 height 22
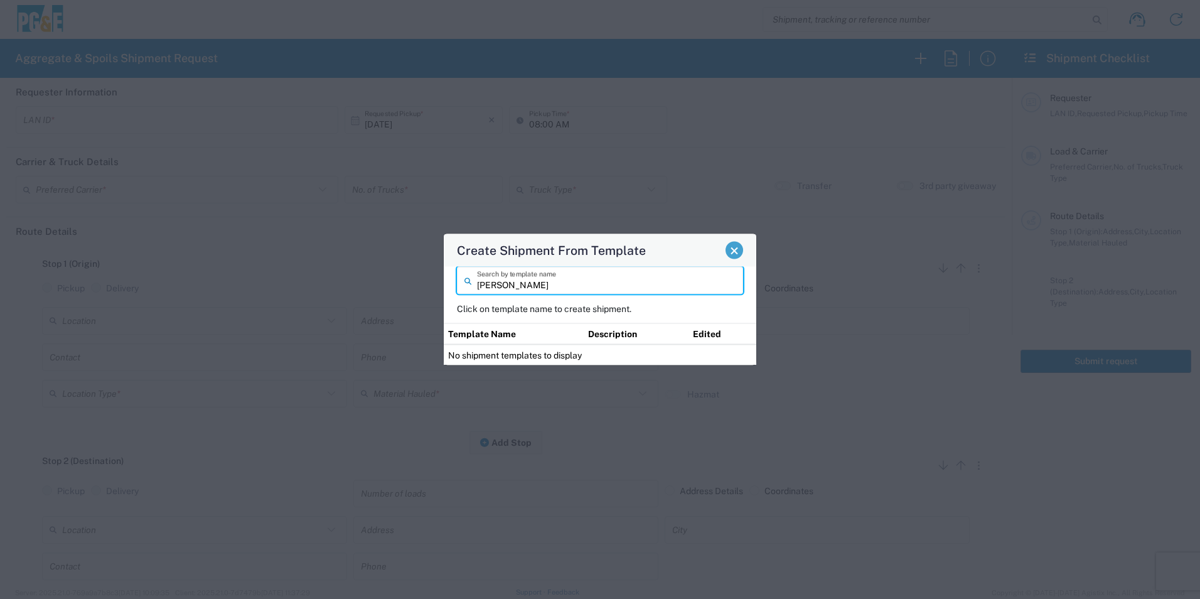
type input "zach"
click at [727, 250] on button "Close" at bounding box center [734, 251] width 18 height 18
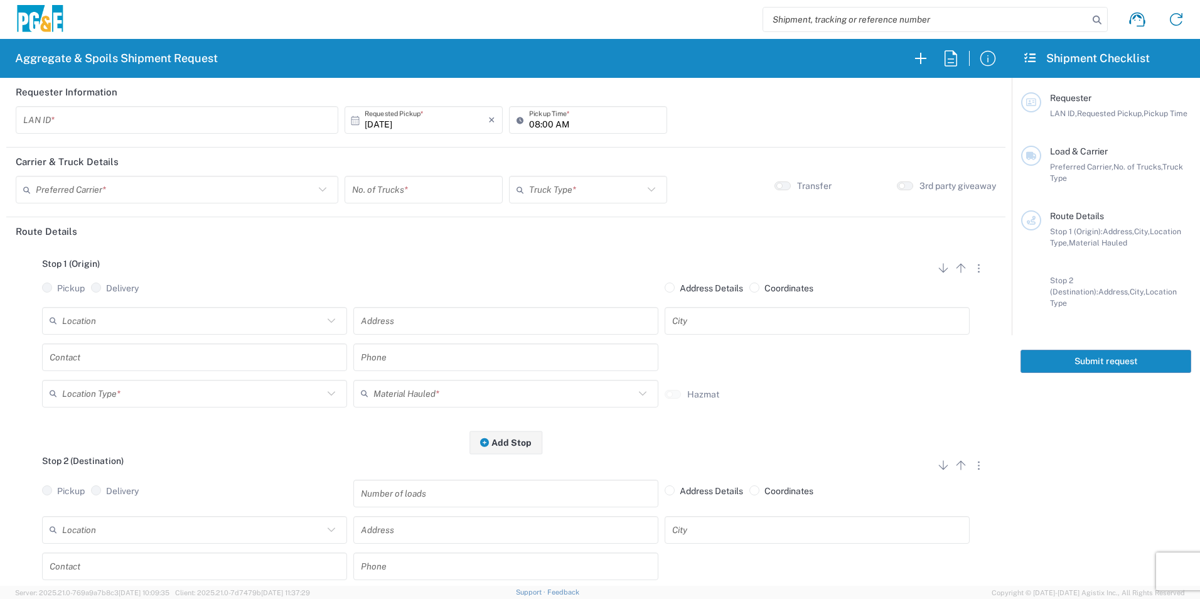
click at [184, 122] on input "text" at bounding box center [176, 120] width 307 height 22
type input "ZJC2"
click at [529, 126] on input "08:00 AM" at bounding box center [594, 120] width 130 height 22
type input "07:00 AM"
click at [139, 188] on input "text" at bounding box center [175, 190] width 279 height 22
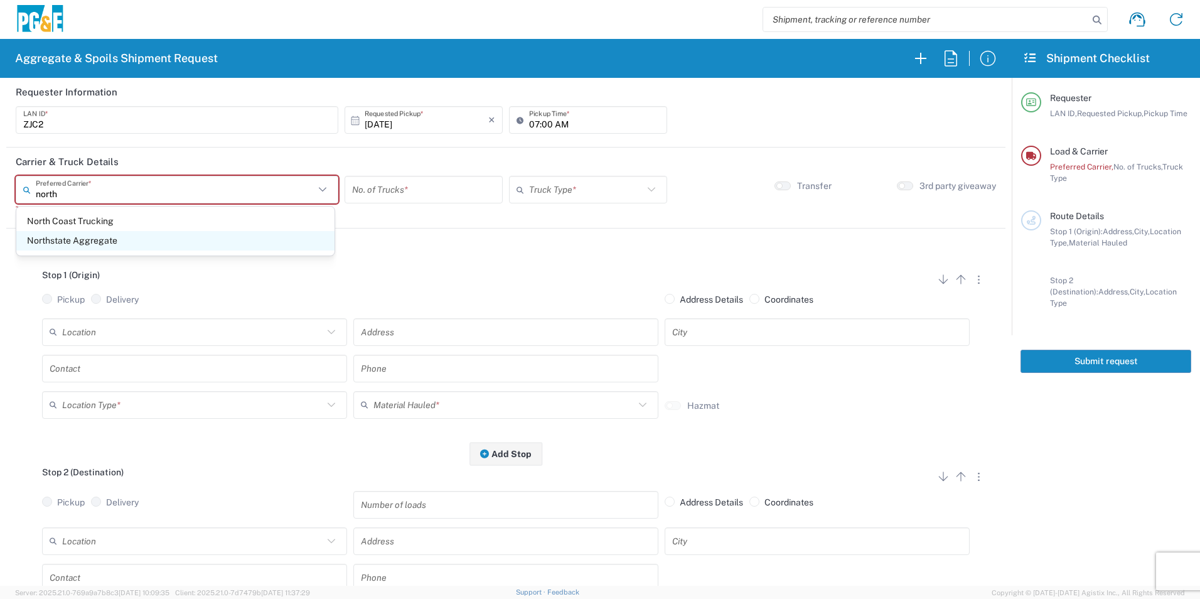
click at [65, 237] on span "Northstate Aggregate" at bounding box center [175, 240] width 318 height 19
type input "Northstate Aggregate"
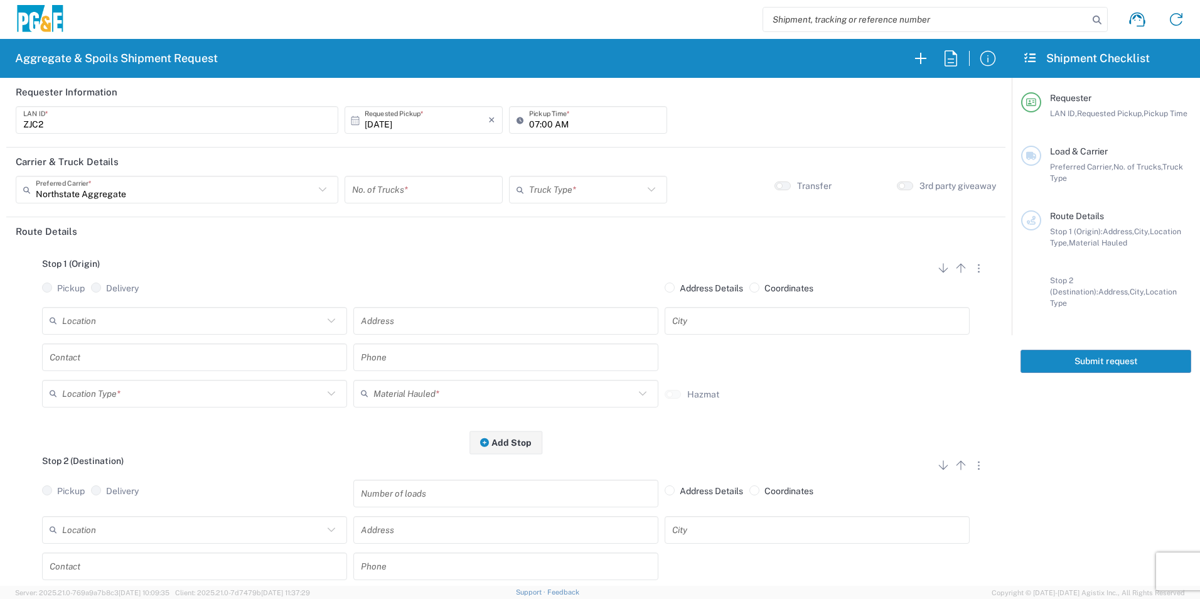
click at [405, 193] on input "number" at bounding box center [423, 190] width 143 height 22
type input "1"
click at [553, 197] on input "text" at bounding box center [586, 190] width 114 height 22
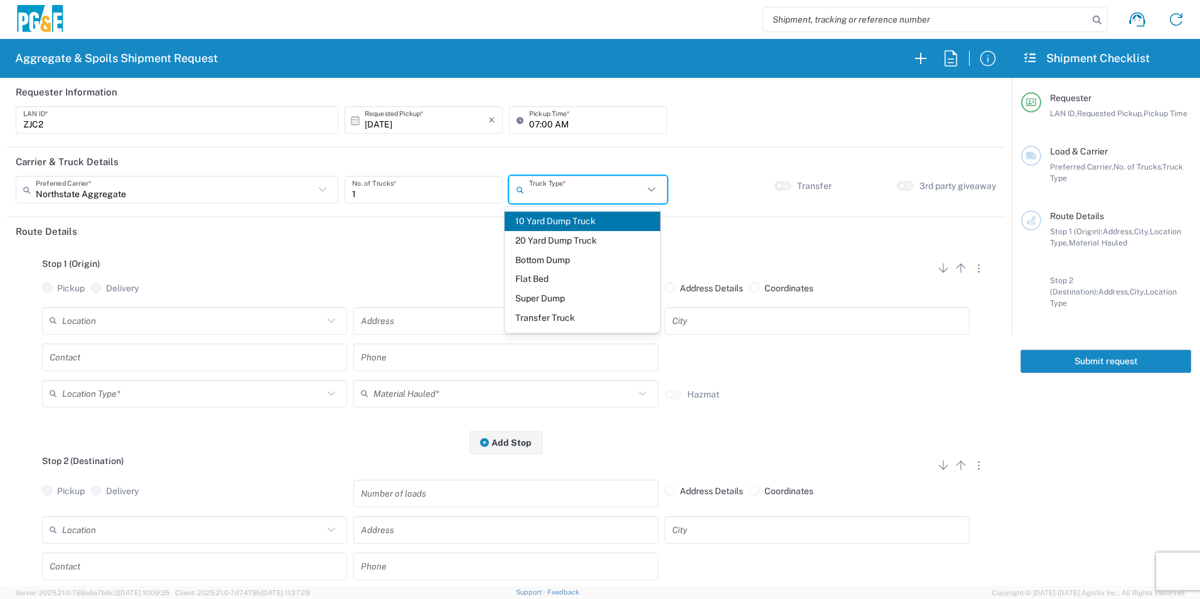
click at [536, 319] on span "Transfer Truck" at bounding box center [581, 317] width 155 height 19
type input "Transfer Truck"
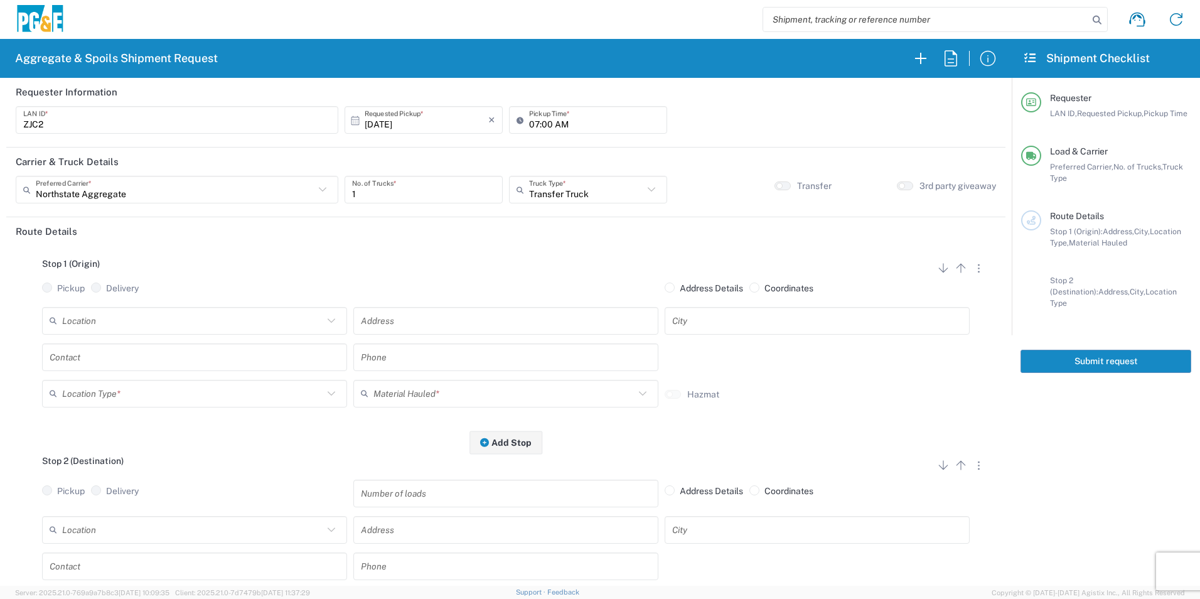
click at [159, 317] on input "text" at bounding box center [192, 320] width 261 height 22
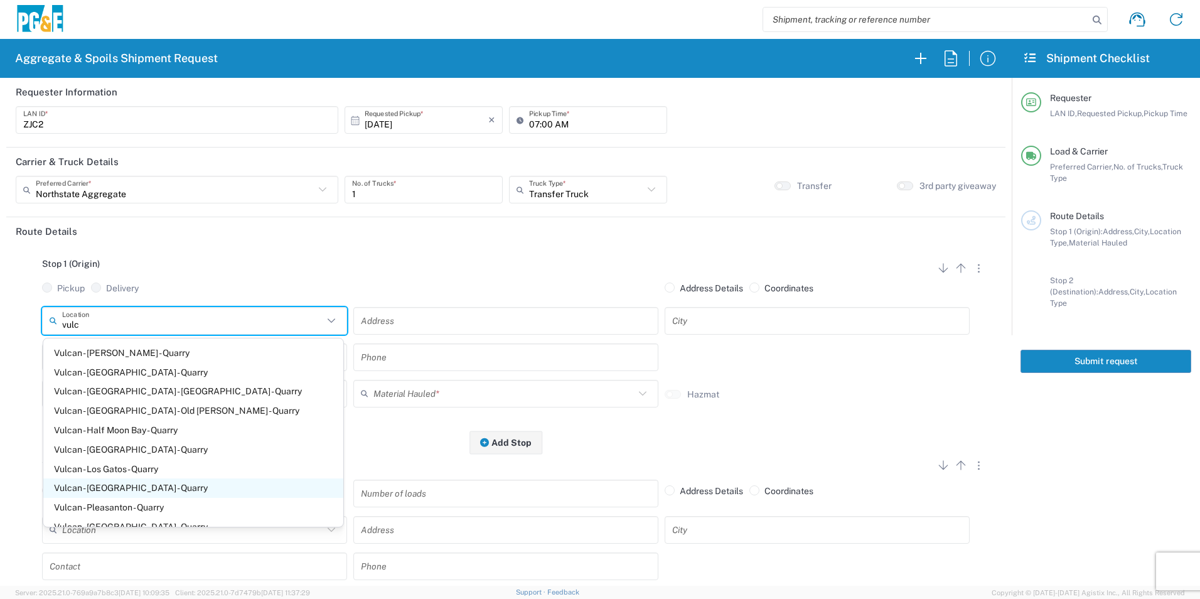
click at [149, 488] on span "Vulcan - [GEOGRAPHIC_DATA] - Quarry" at bounding box center [193, 487] width 300 height 19
type input "Vulcan - [GEOGRAPHIC_DATA] - Quarry"
type input "[STREET_ADDRESS]"
type input "[GEOGRAPHIC_DATA]"
type input "Quarry"
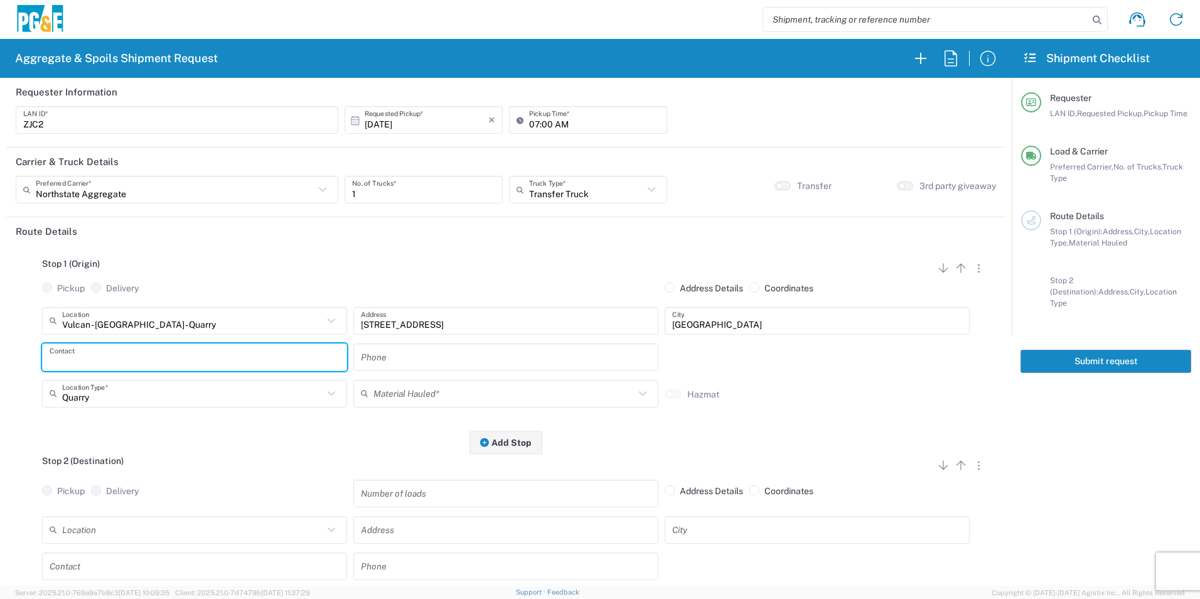
click at [129, 353] on input "text" at bounding box center [195, 357] width 290 height 22
type input "[PERSON_NAME]"
click at [422, 356] on input "text" at bounding box center [506, 357] width 290 height 22
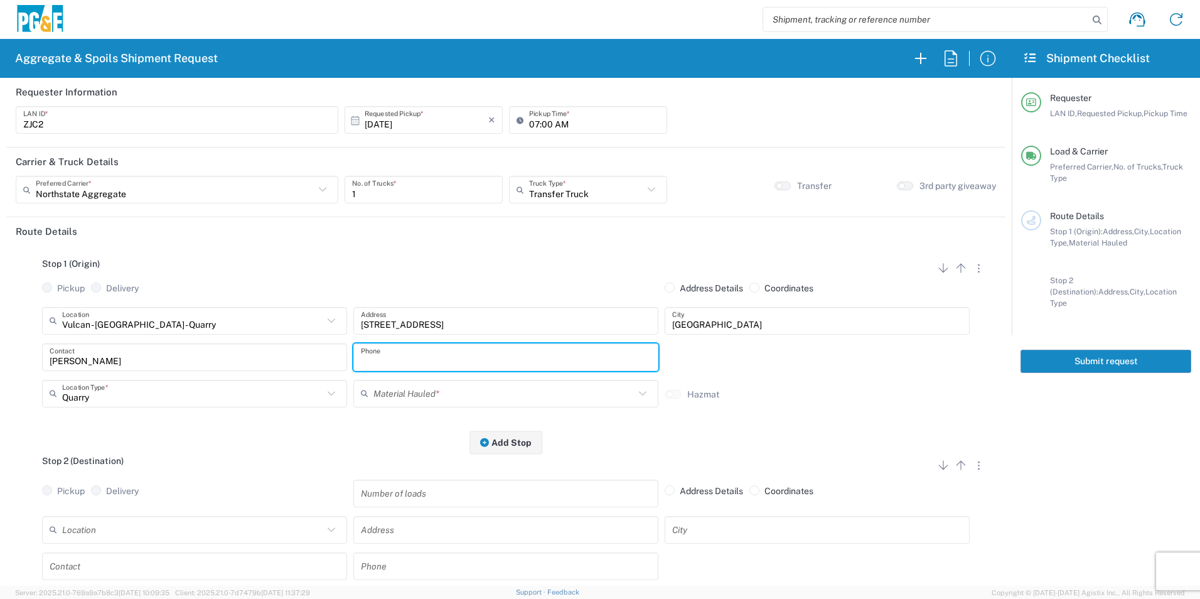
paste input "[PHONE_NUMBER]"
type input "[PHONE_NUMBER]"
click at [412, 571] on input "text" at bounding box center [506, 566] width 290 height 22
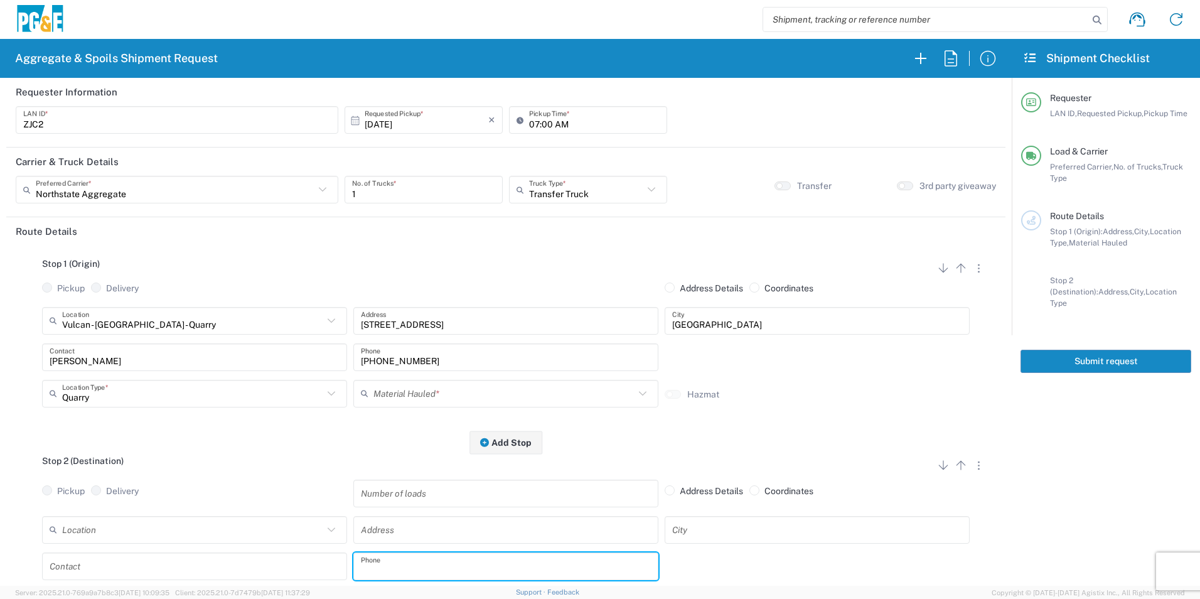
paste input "[PHONE_NUMBER]"
type input "[PHONE_NUMBER]"
click at [424, 392] on input "text" at bounding box center [503, 393] width 261 height 22
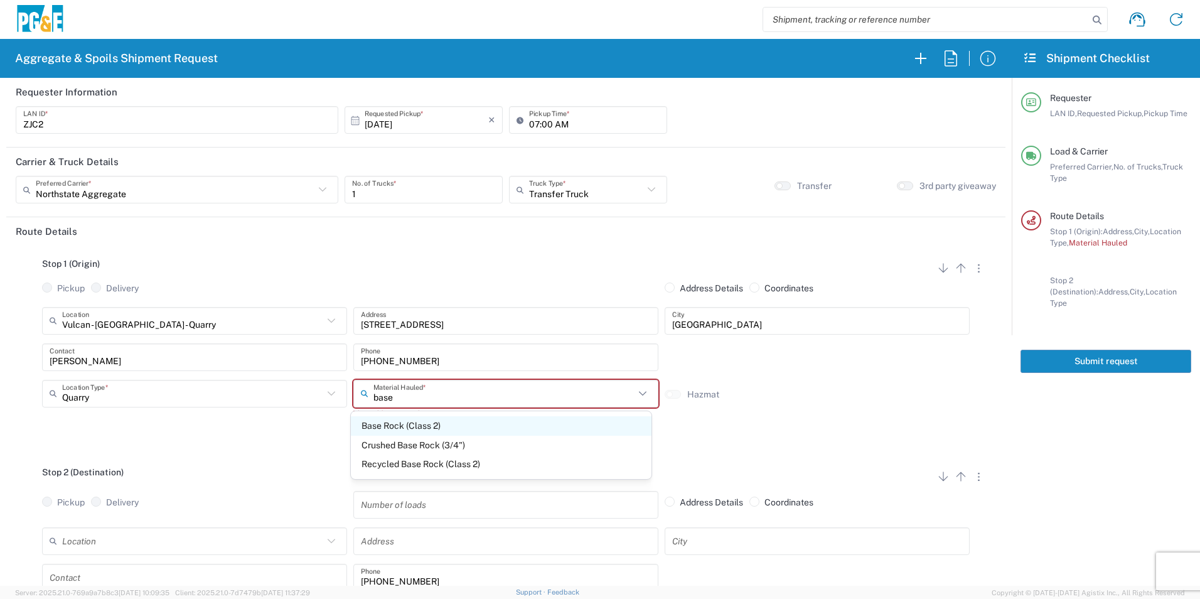
click at [403, 430] on span "Base Rock (Class 2)" at bounding box center [501, 425] width 300 height 19
type input "Base Rock (Class 2)"
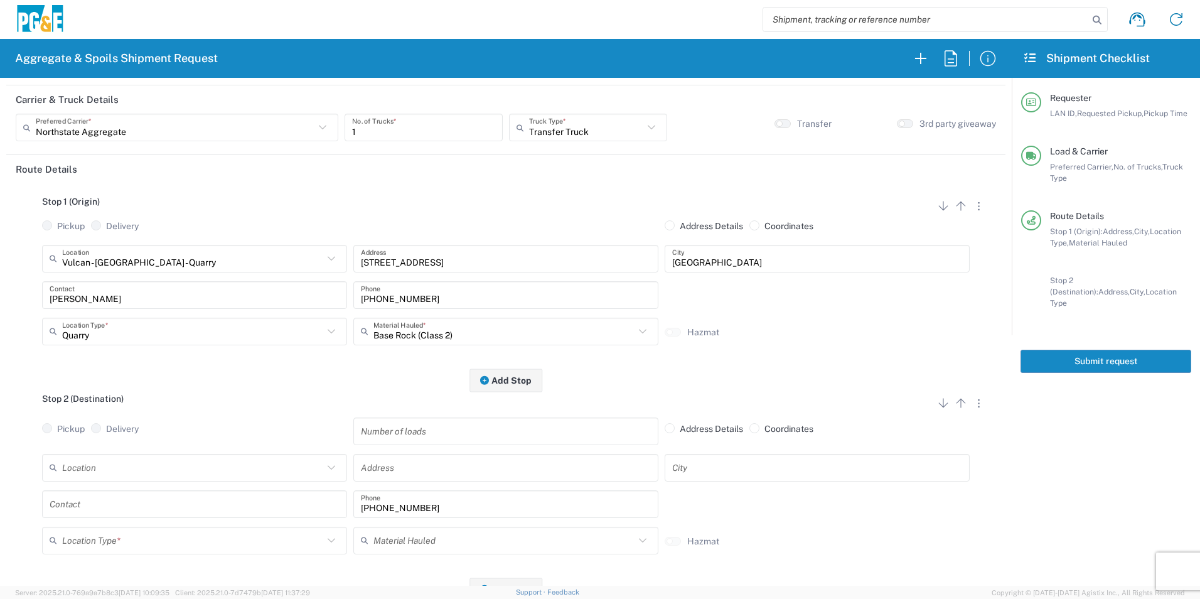
scroll to position [63, 0]
click at [121, 511] on input "text" at bounding box center [195, 503] width 290 height 22
type input "[PERSON_NAME]"
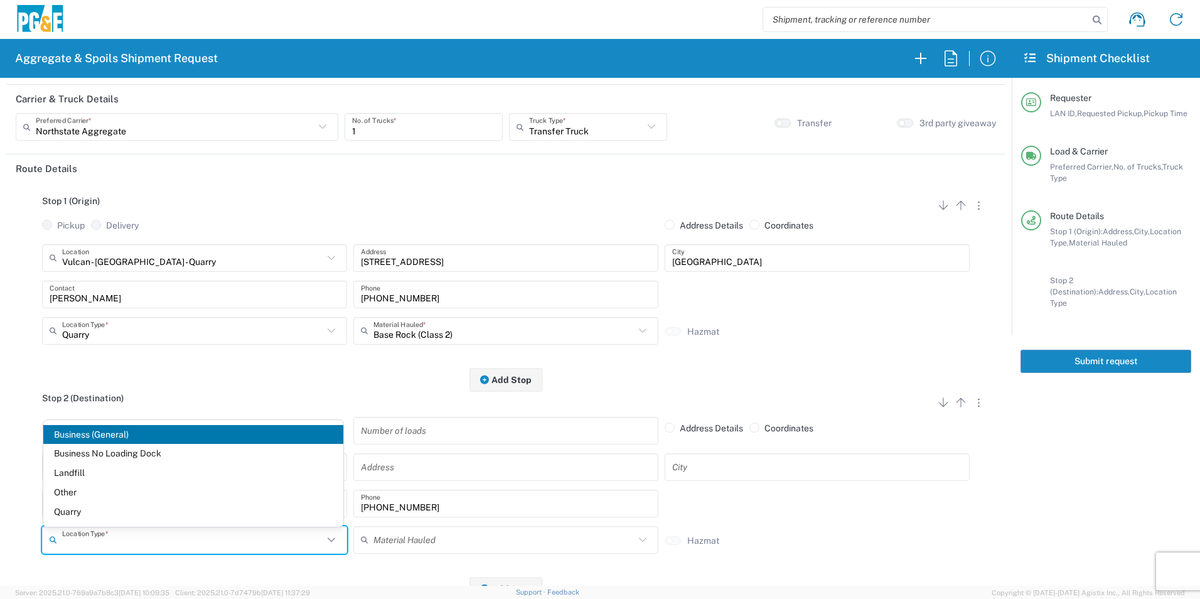
click at [119, 541] on input "text" at bounding box center [192, 539] width 261 height 22
click at [92, 455] on span "Business No Loading Dock" at bounding box center [193, 453] width 300 height 19
type input "Business No Loading Dock"
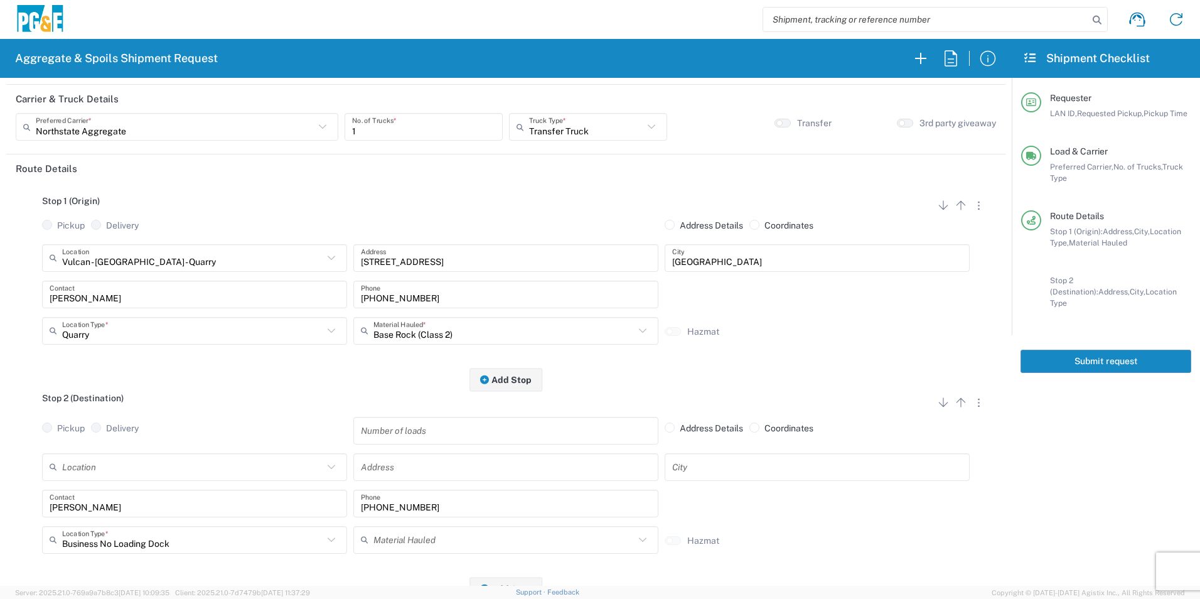
click at [157, 474] on input "text" at bounding box center [192, 466] width 261 height 22
click at [122, 423] on span "Chico SC" at bounding box center [193, 419] width 300 height 19
type input "Chico SC"
type input "11239 Midway St"
type input "Chico"
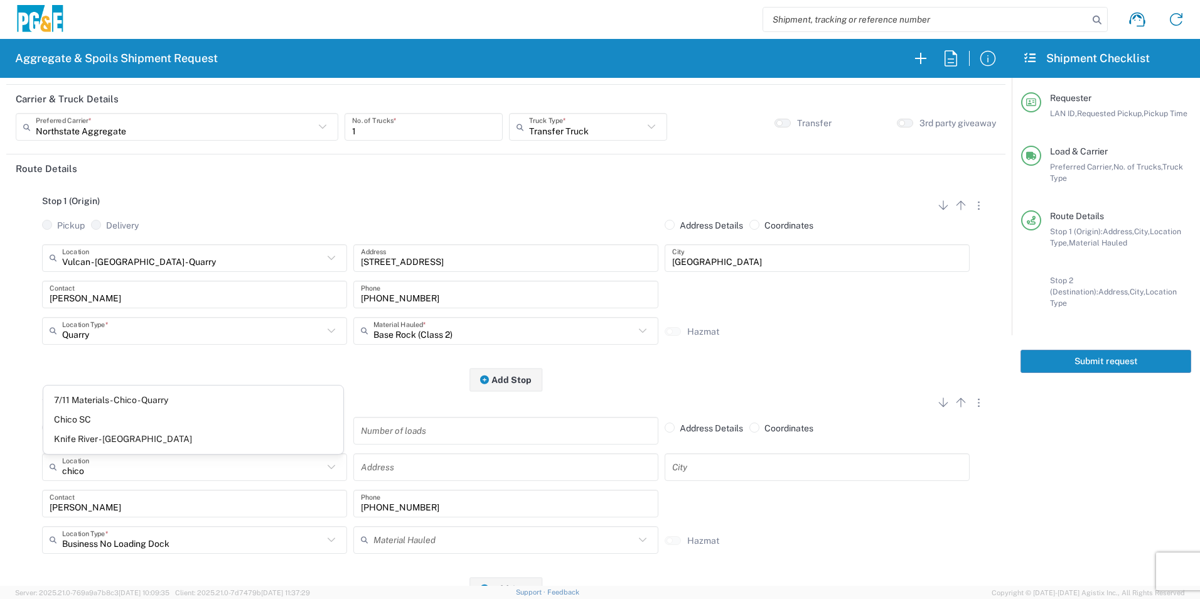
type input "Business No Loading Dock"
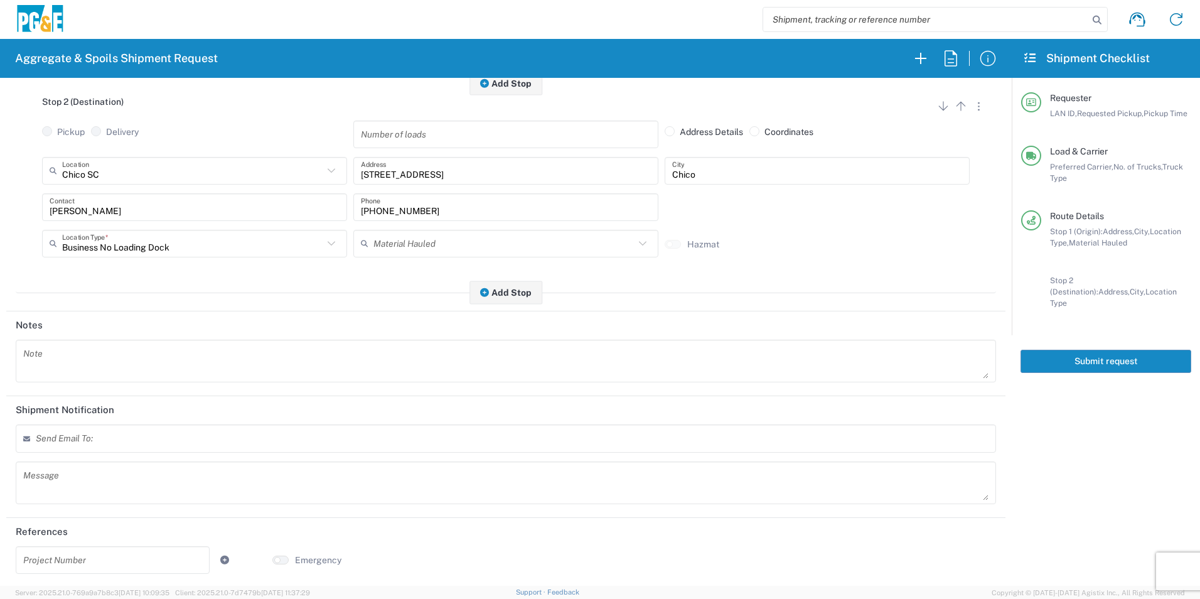
scroll to position [362, 0]
click at [101, 348] on textarea at bounding box center [505, 358] width 965 height 35
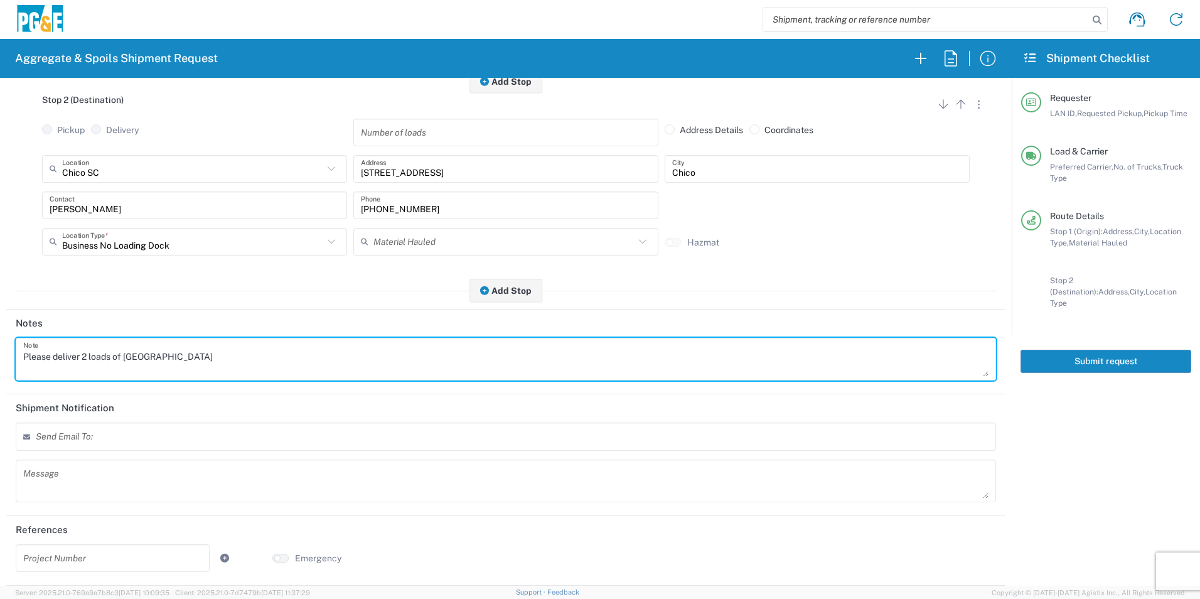
drag, startPoint x: 242, startPoint y: 348, endPoint x: 0, endPoint y: 326, distance: 242.6
click at [0, 329] on html "Aggregate & Spoils Shipment Request Requester Information ZJC2 LAN ID * 10/16/2…" at bounding box center [600, 299] width 1200 height 599
type textarea "Please deliver 2 loads of [GEOGRAPHIC_DATA]"
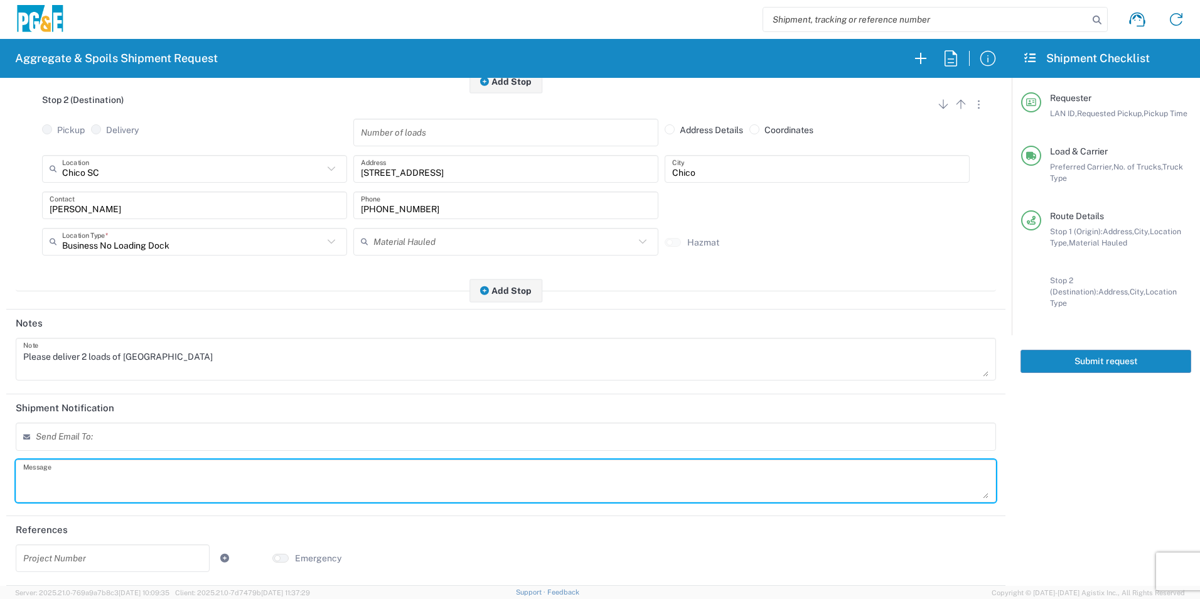
click at [119, 494] on textarea at bounding box center [505, 480] width 965 height 35
paste textarea "Please deliver 2 loads of [GEOGRAPHIC_DATA]"
type textarea "Please deliver 2 loads of [GEOGRAPHIC_DATA]"
click at [108, 548] on input "text" at bounding box center [112, 557] width 179 height 22
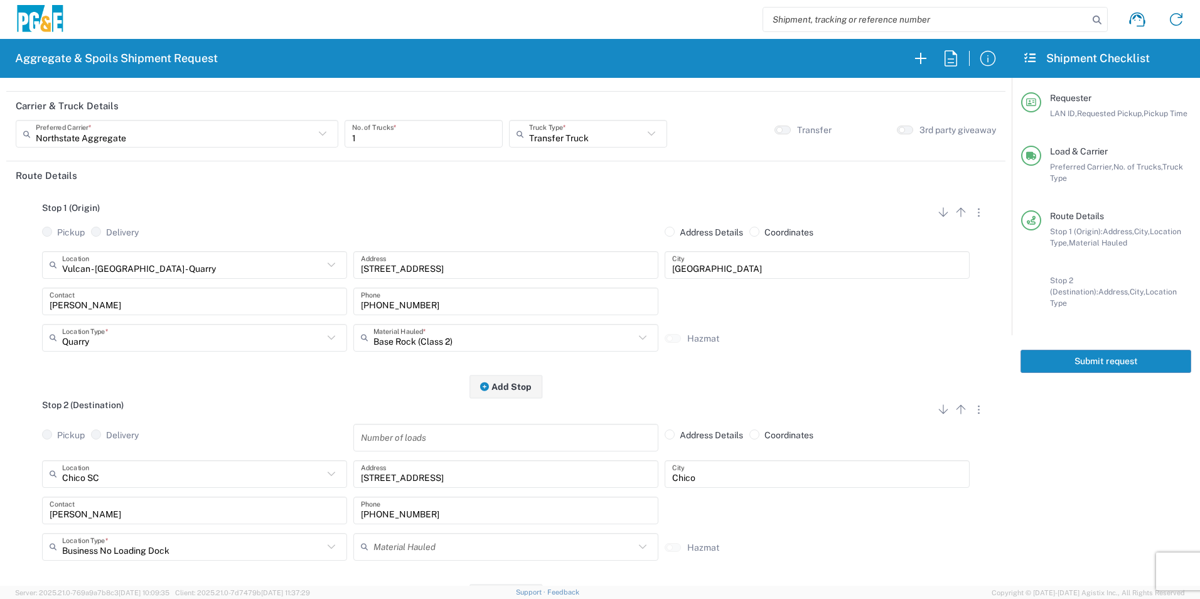
scroll to position [0, 0]
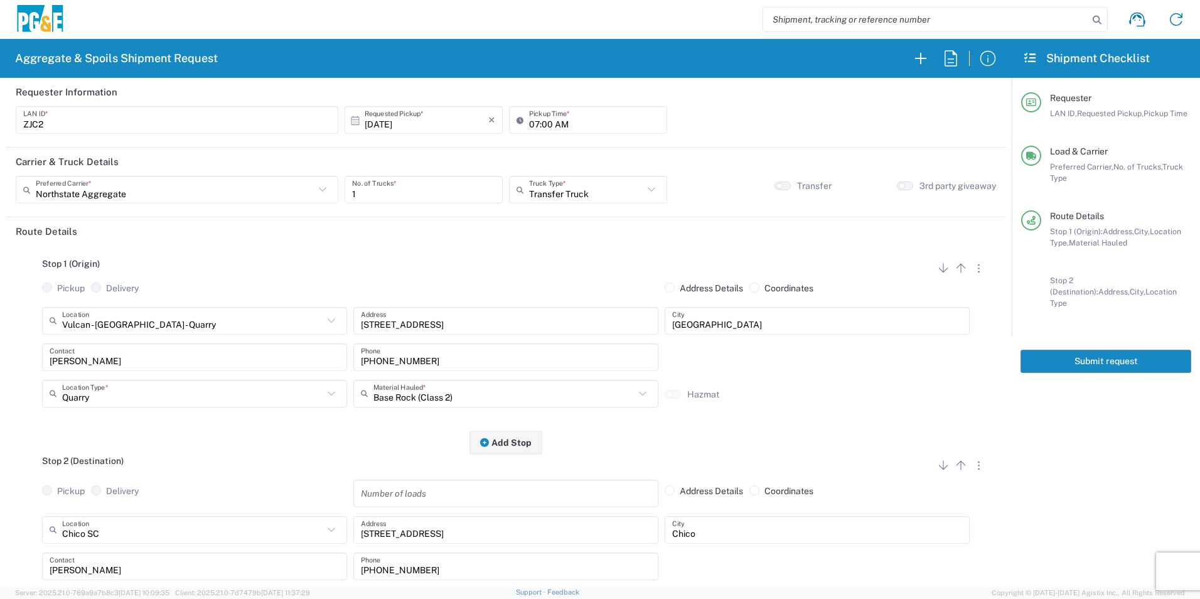
type input "35424355"
click at [1105, 349] on button "Submit request" at bounding box center [1105, 360] width 171 height 23
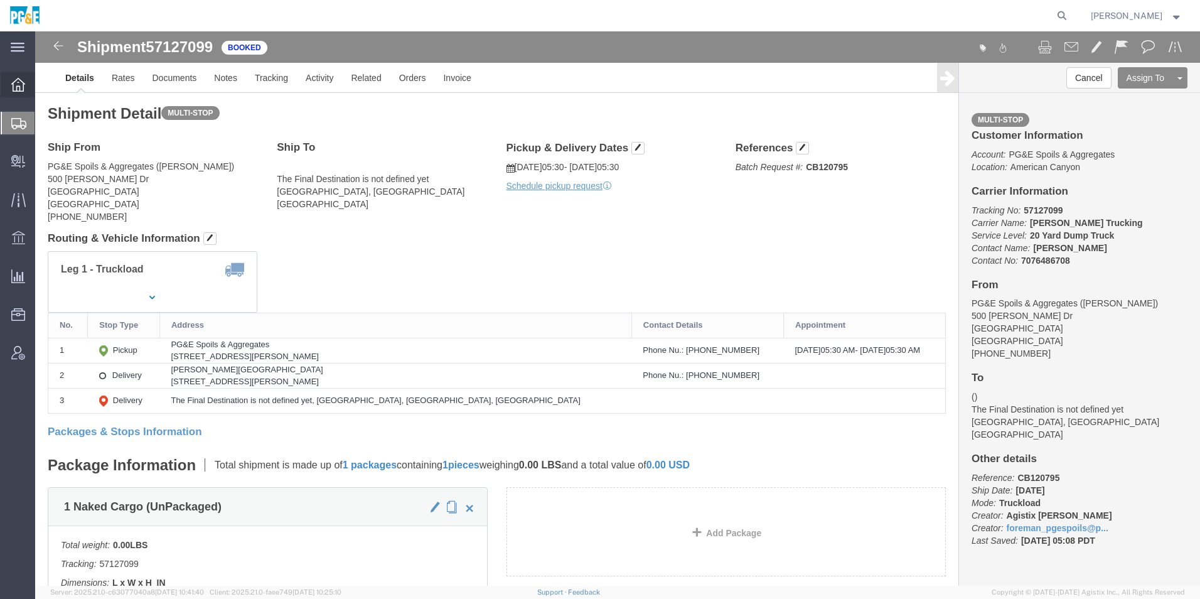
click at [19, 89] on icon at bounding box center [18, 85] width 14 height 14
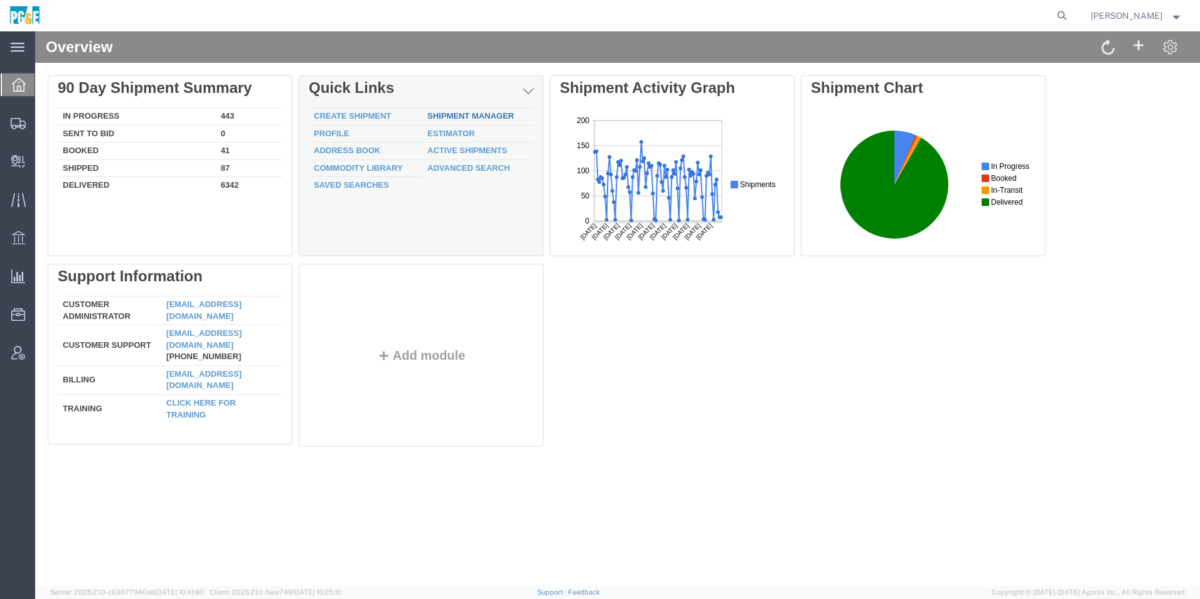
click at [470, 116] on link "Shipment Manager" at bounding box center [470, 115] width 87 height 9
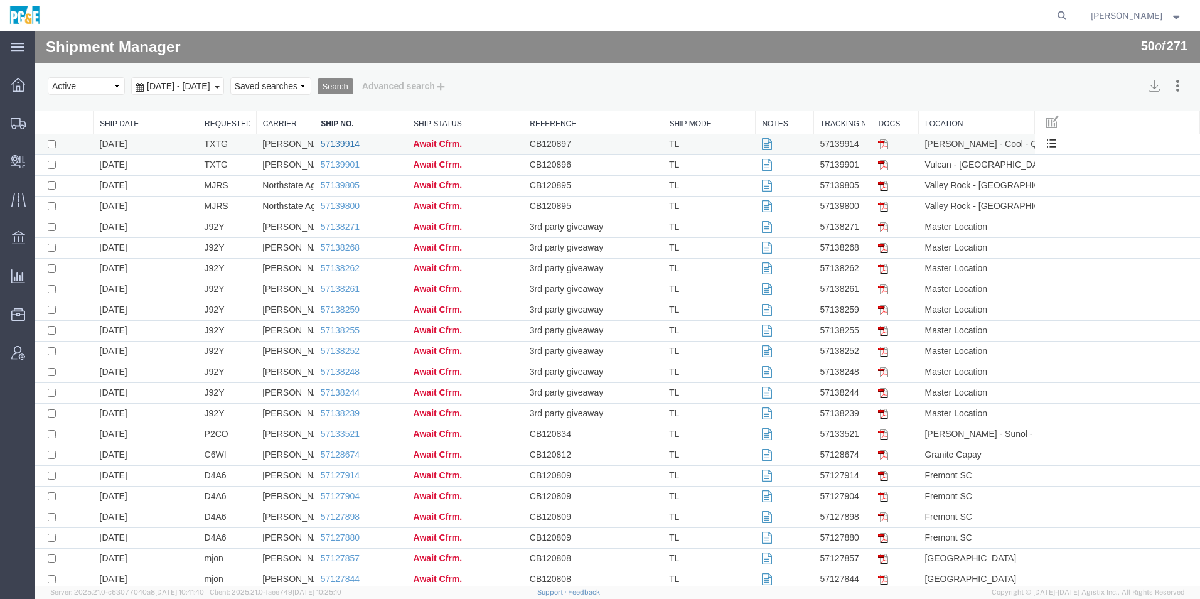
click at [352, 146] on link "57139914" at bounding box center [340, 144] width 39 height 10
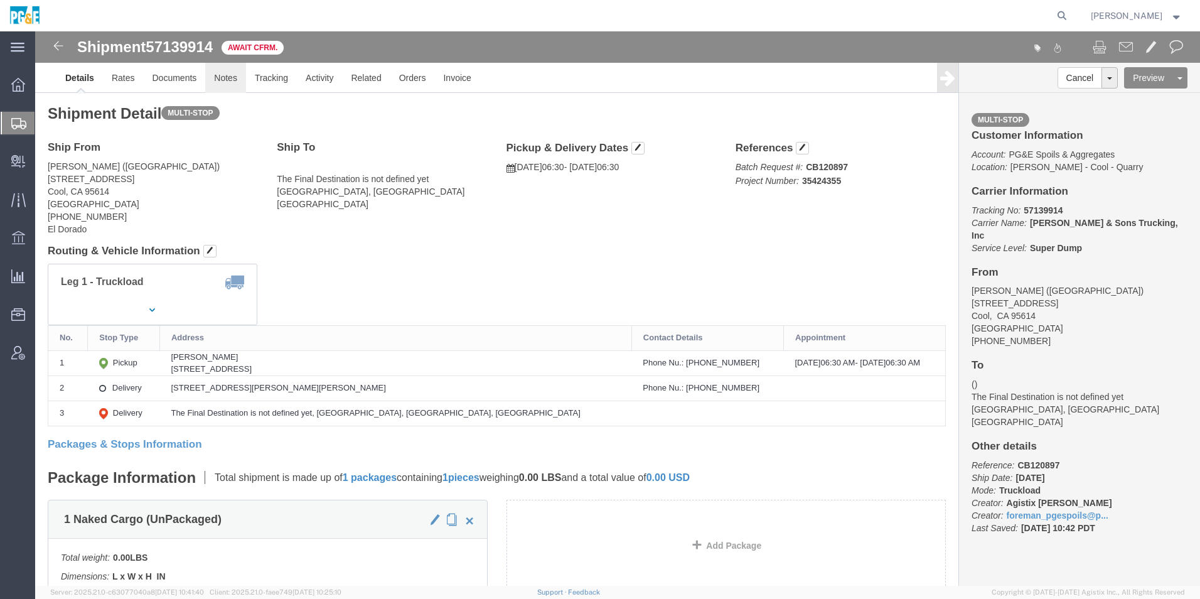
click link "Notes"
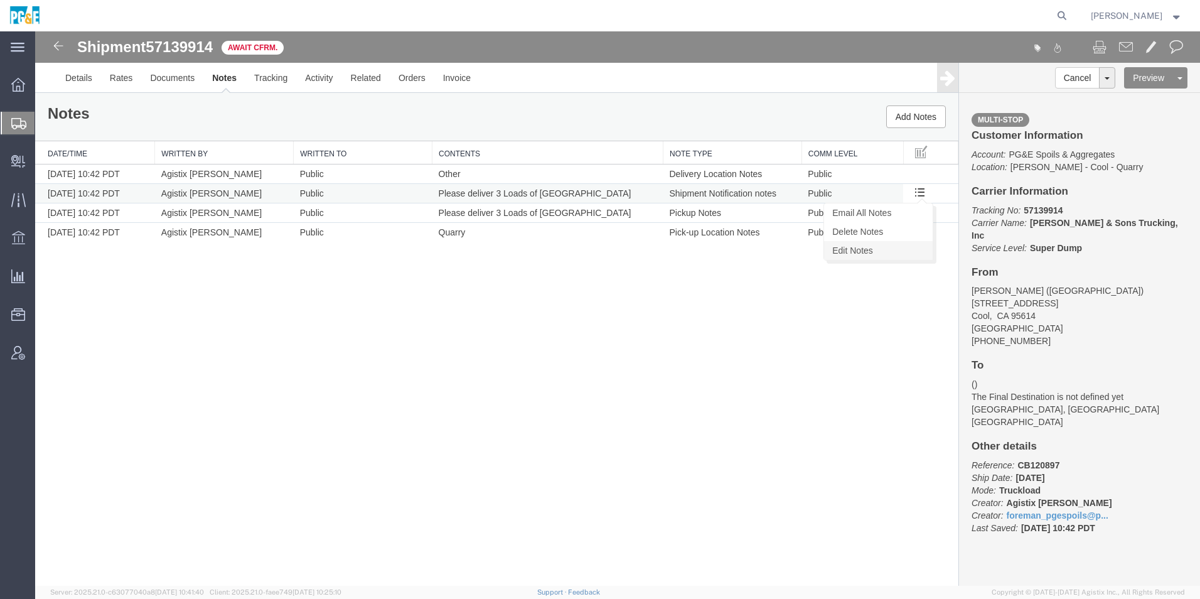
click at [862, 246] on link "Edit Notes" at bounding box center [878, 250] width 109 height 19
select select "SHIPMENT_NOTIFICATION_NOTES"
select select "PUBLIC"
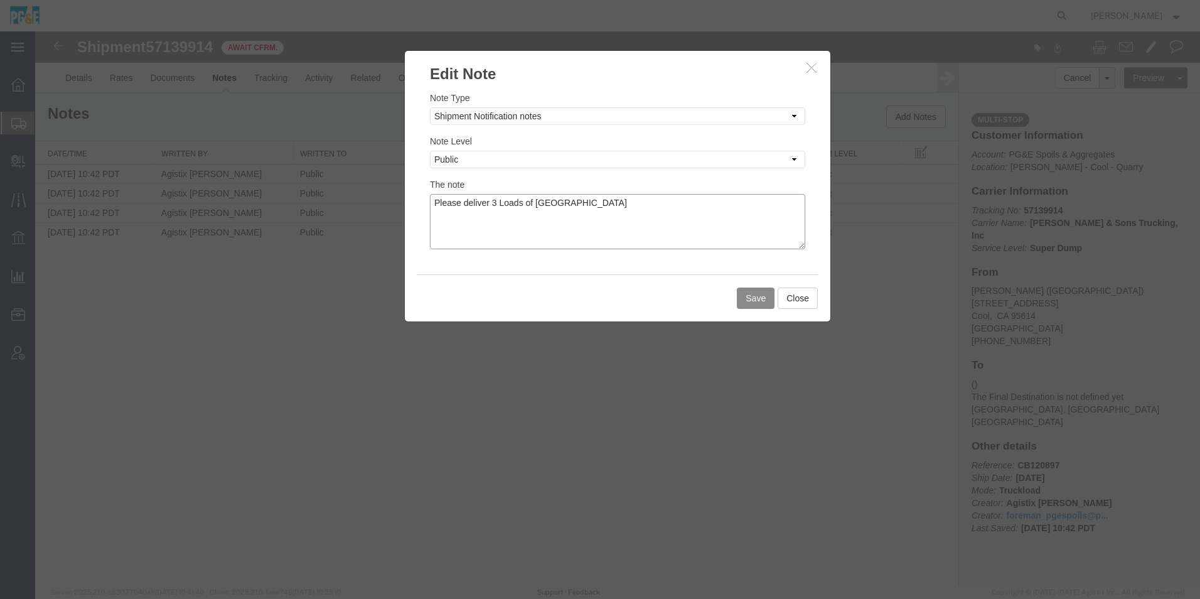
drag, startPoint x: 605, startPoint y: 206, endPoint x: 533, endPoint y: 205, distance: 72.2
click at [533, 205] on textarea "Please deliver 3 Loads of [GEOGRAPHIC_DATA]" at bounding box center [617, 221] width 375 height 55
drag, startPoint x: 622, startPoint y: 203, endPoint x: 263, endPoint y: 190, distance: 359.1
click at [264, 189] on div "Edit Note Note Type Select Approval Bid Notes Carrier Change Notes Claim Notes …" at bounding box center [617, 308] width 1164 height 554
type textarea "Please deliver 3 Loads of 3/4" Crush Rock"
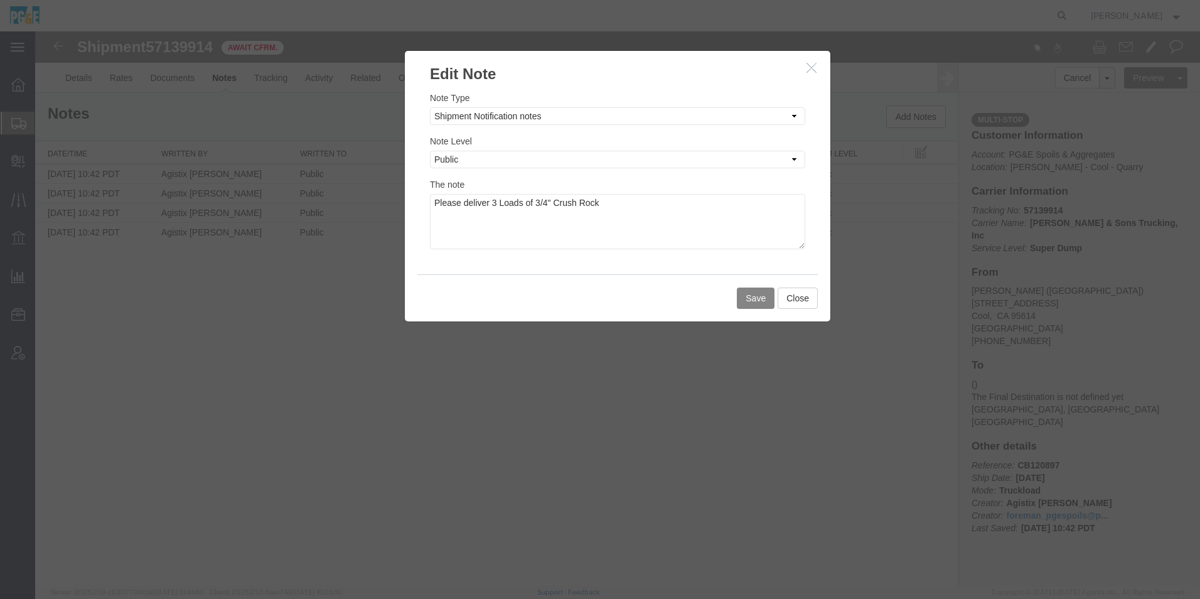
click at [750, 300] on button "Save" at bounding box center [756, 297] width 38 height 21
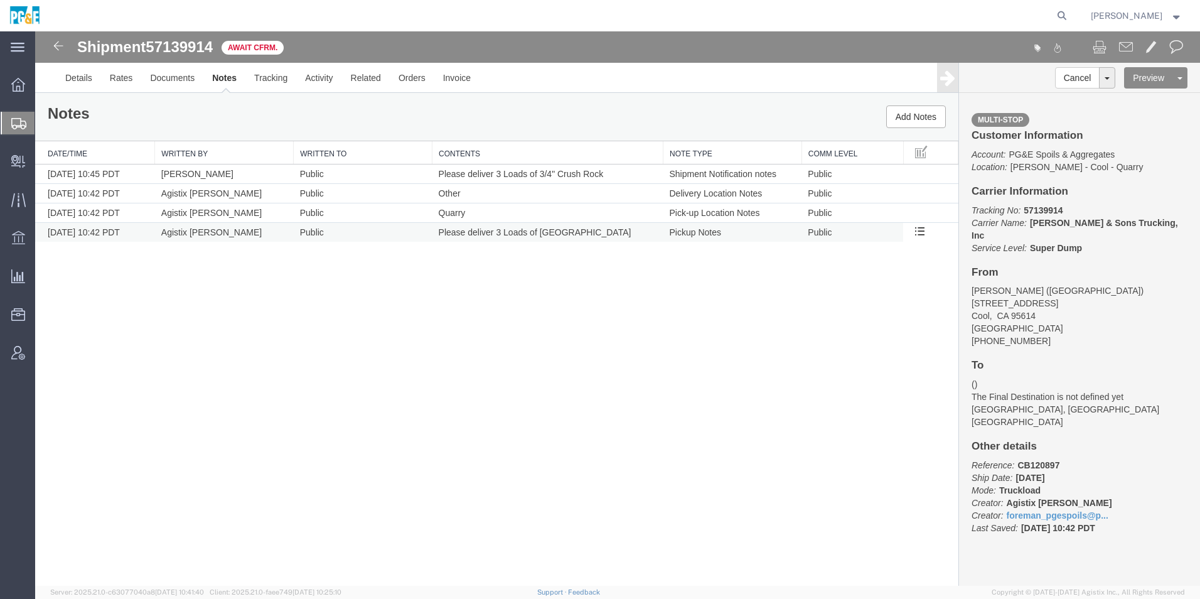
click at [584, 235] on td "Please deliver 3 Loads of [GEOGRAPHIC_DATA]" at bounding box center [547, 232] width 231 height 19
click at [35, 31] on link "Edit Notes" at bounding box center [35, 31] width 0 height 0
select select "PICK_UP_NOTES"
select select "PUBLIC"
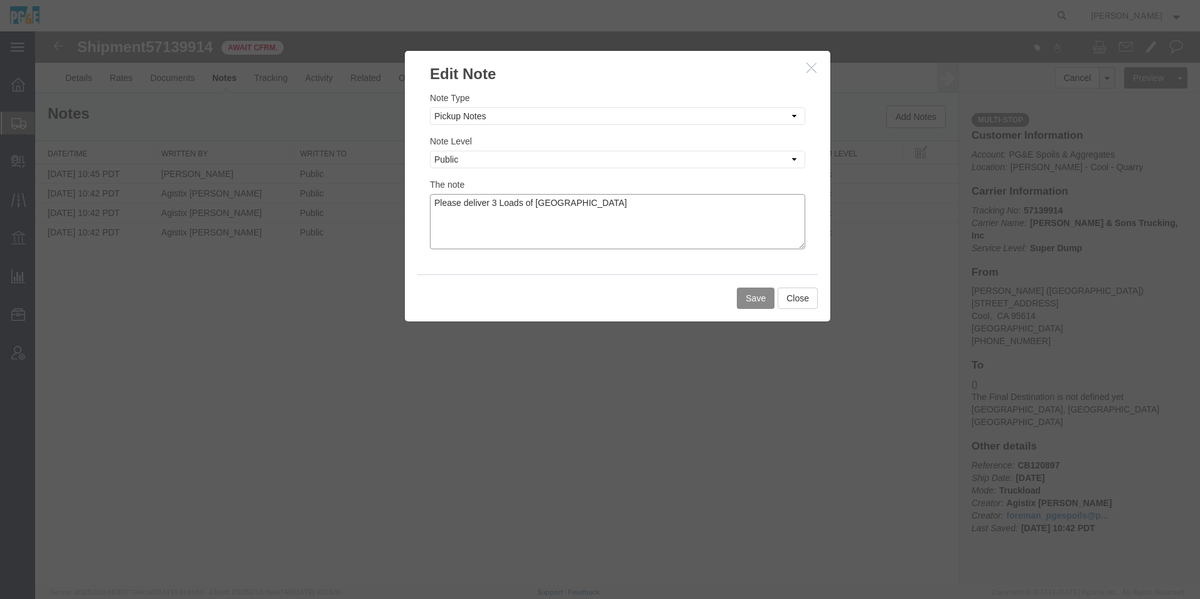
drag, startPoint x: 603, startPoint y: 200, endPoint x: 69, endPoint y: 189, distance: 534.0
click at [75, 191] on div "Edit Note Note Type Select Approval Bid Notes Carrier Change Notes Claim Notes …" at bounding box center [617, 308] width 1164 height 554
paste textarea "3/4" Crush"
type textarea "Please deliver 3 Loads of 3/4" Crush Rock"
click at [753, 297] on button "Save" at bounding box center [756, 297] width 38 height 21
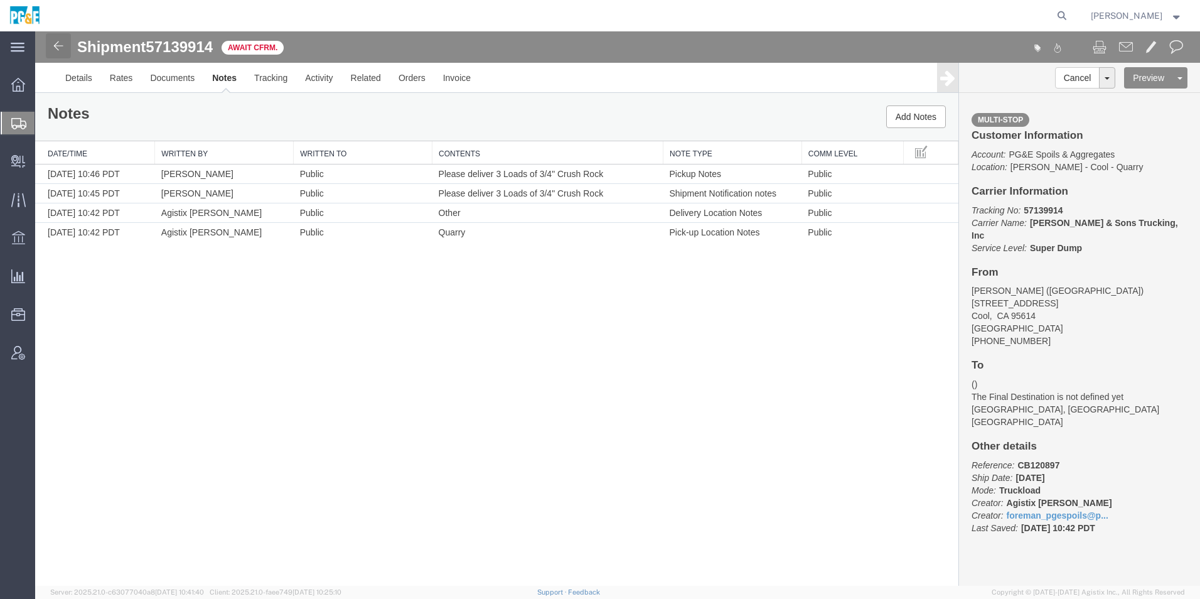
click at [54, 43] on img at bounding box center [58, 45] width 15 height 15
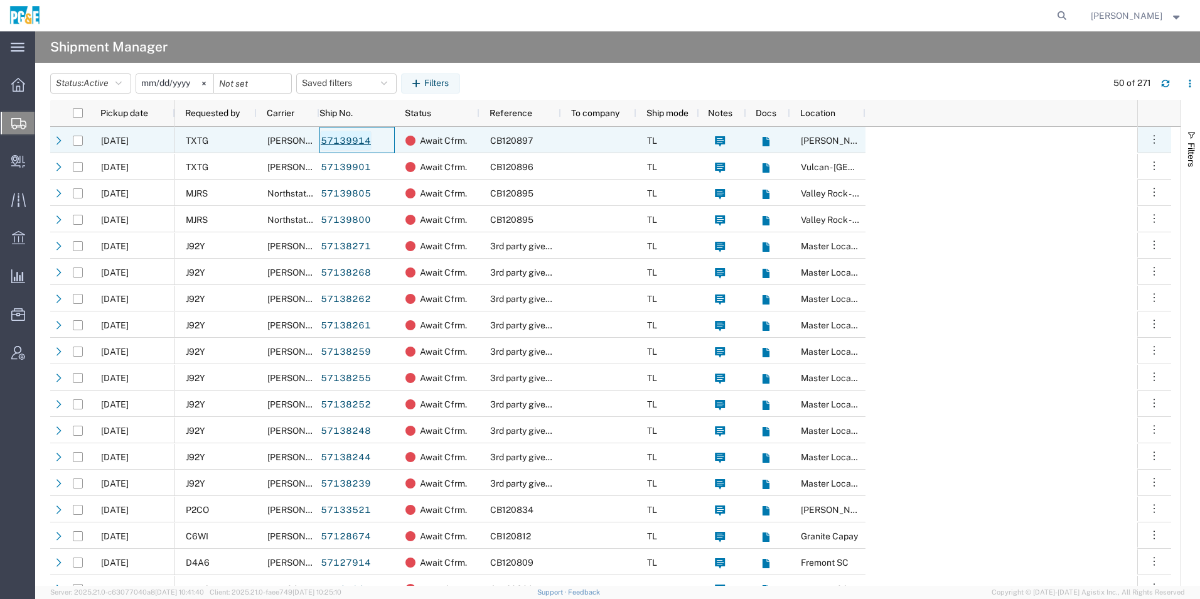
click at [343, 140] on link "57139914" at bounding box center [345, 140] width 51 height 20
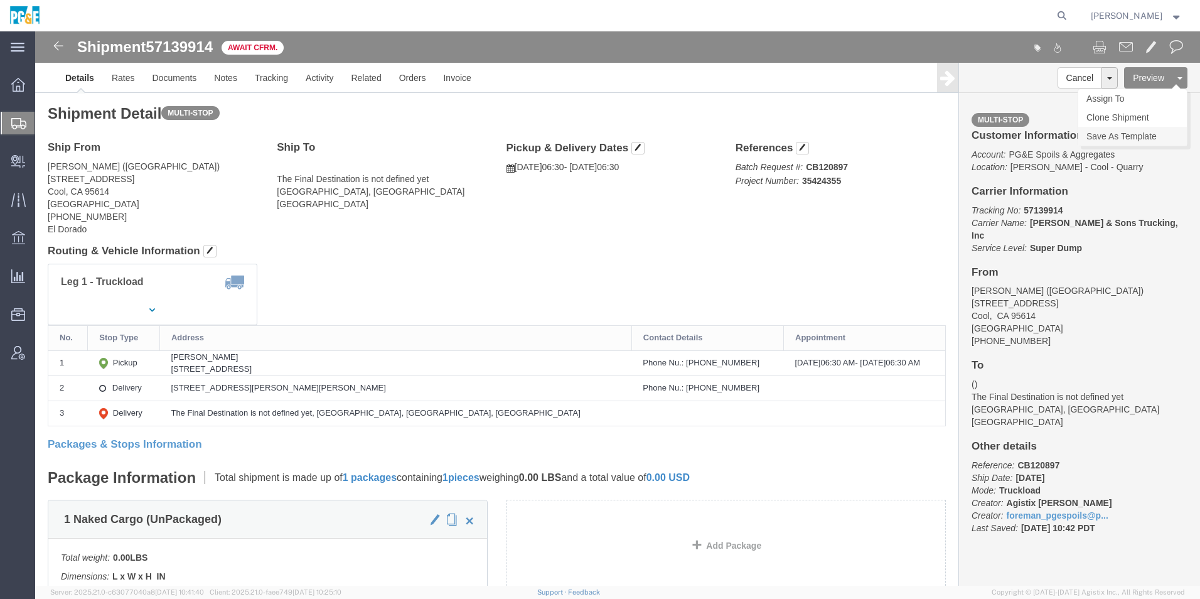
click link "Save As Template"
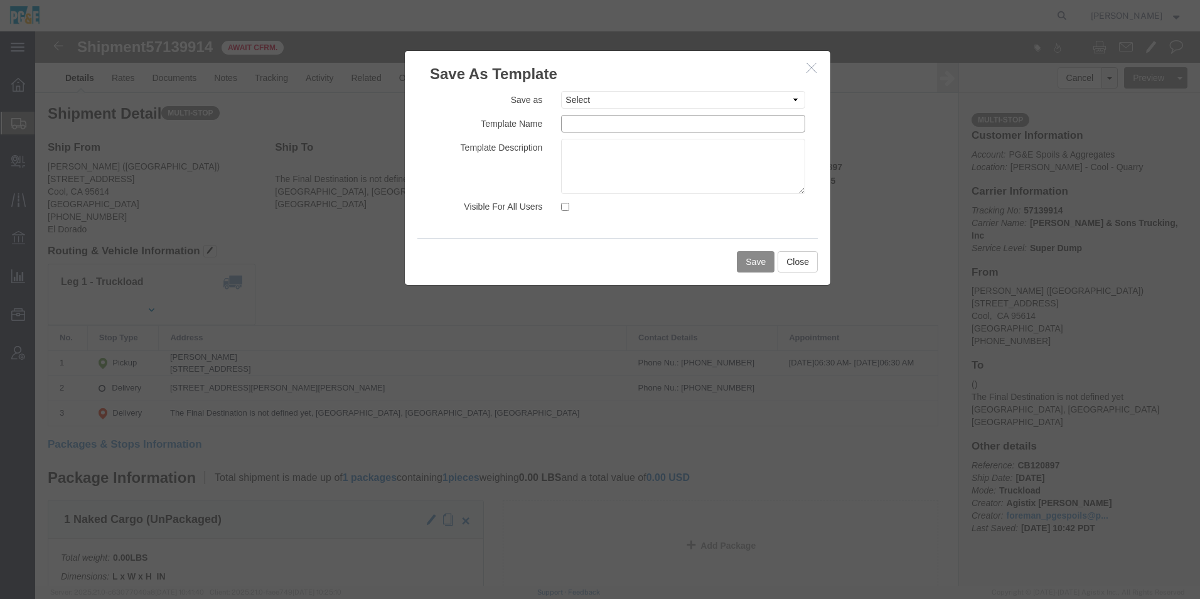
click input "text"
drag, startPoint x: 681, startPoint y: 97, endPoint x: 442, endPoint y: 94, distance: 239.7
click div "Template Name 35424355 - [PERSON_NAME] 3/4" [PERSON_NAME]"
type input "35424355 - [PERSON_NAME] 3/4" [PERSON_NAME]"
click textarea
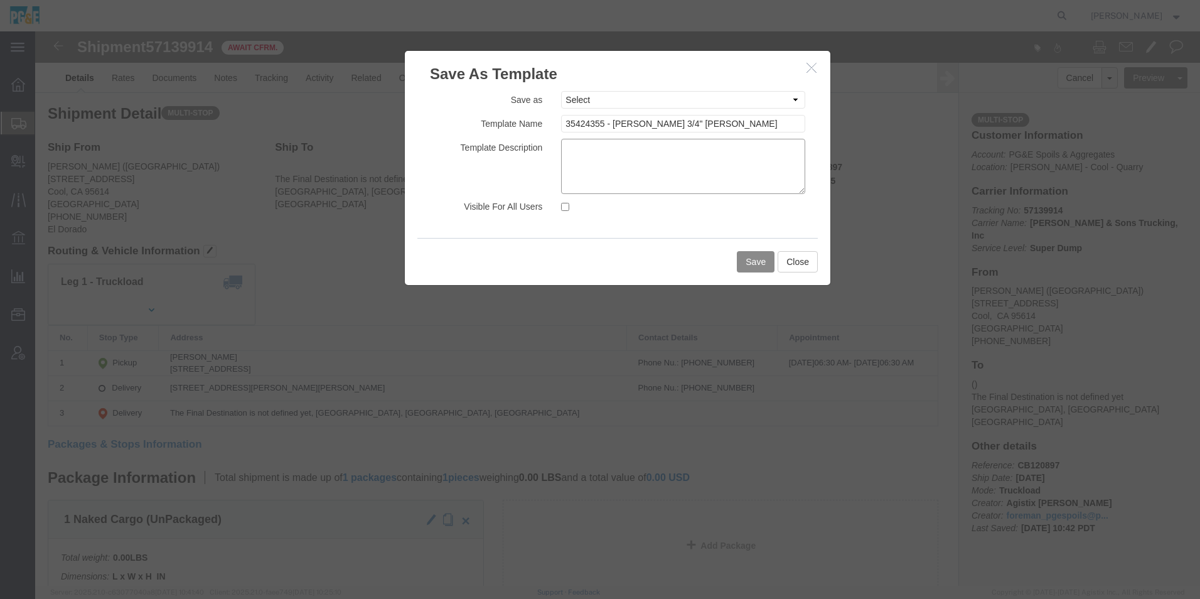
paste textarea "35424355 - [PERSON_NAME] 3/4" [PERSON_NAME]"
type textarea "35424355 - [PERSON_NAME] 3/4" [PERSON_NAME]"
click input "Visible For All Users"
checkbox input "true"
click button "Save"
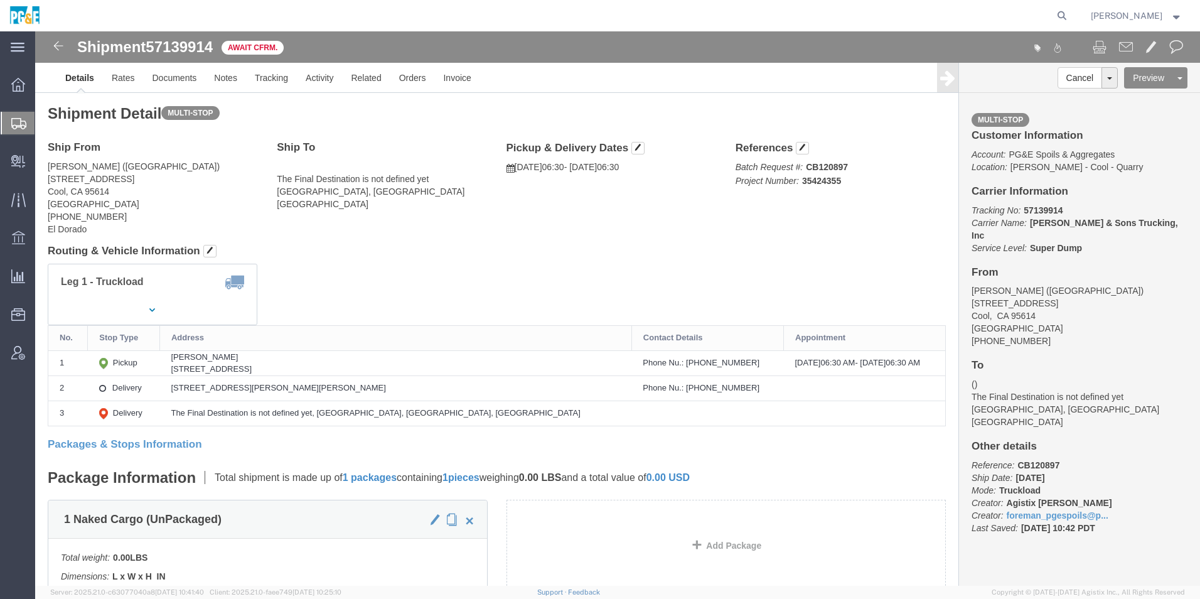
drag, startPoint x: 23, startPoint y: 16, endPoint x: 65, endPoint y: 50, distance: 54.4
click img
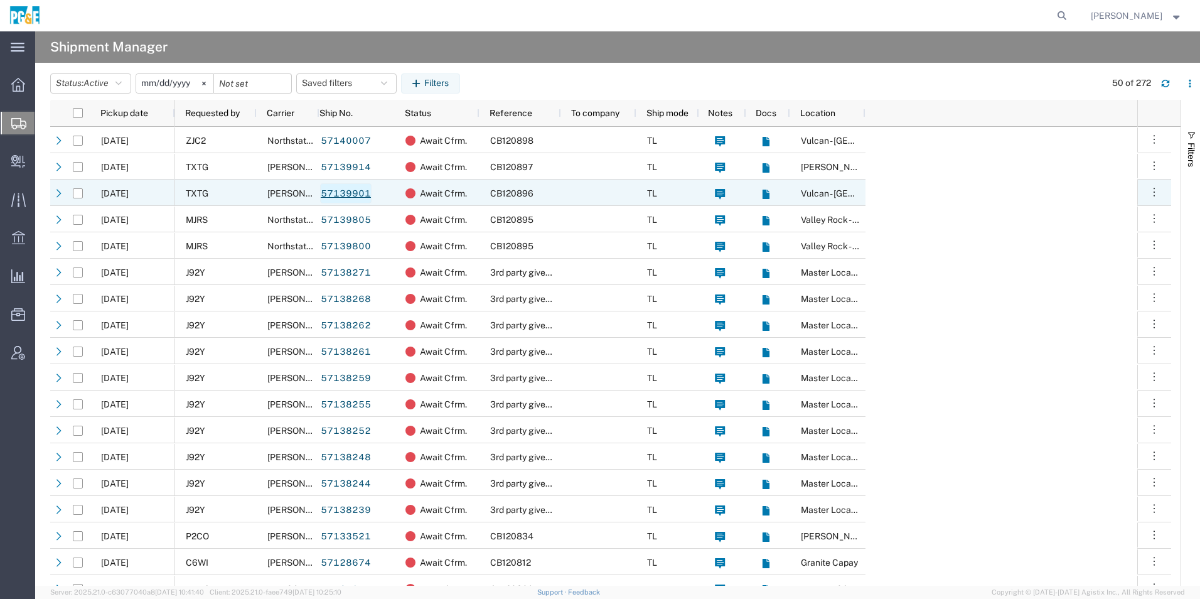
click at [351, 193] on link "57139901" at bounding box center [345, 193] width 51 height 20
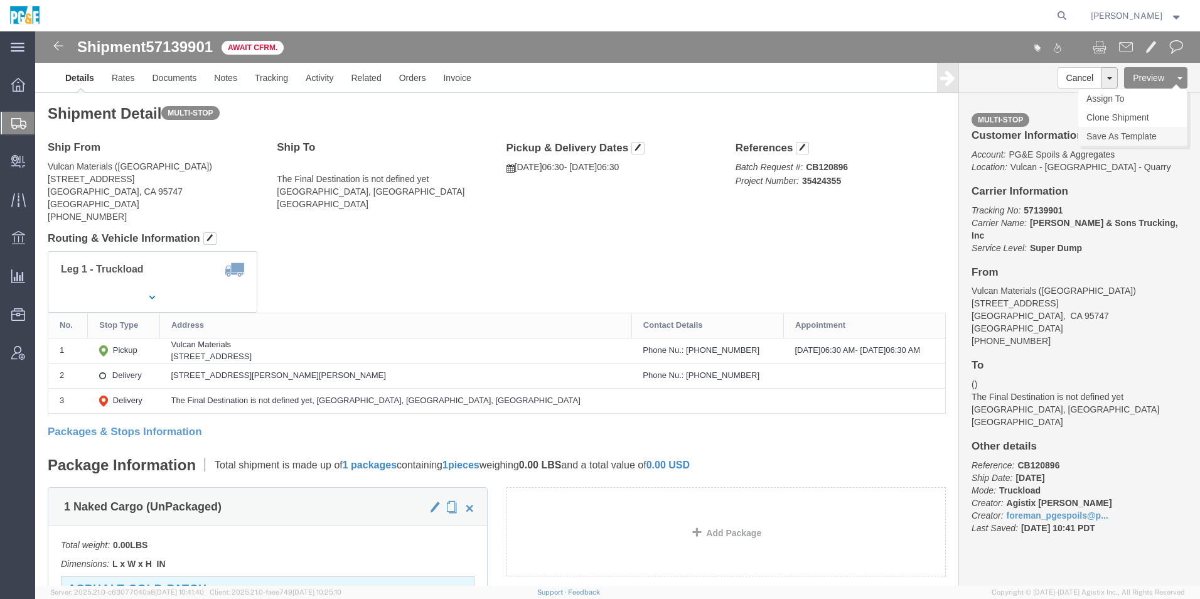
click link "Save As Template"
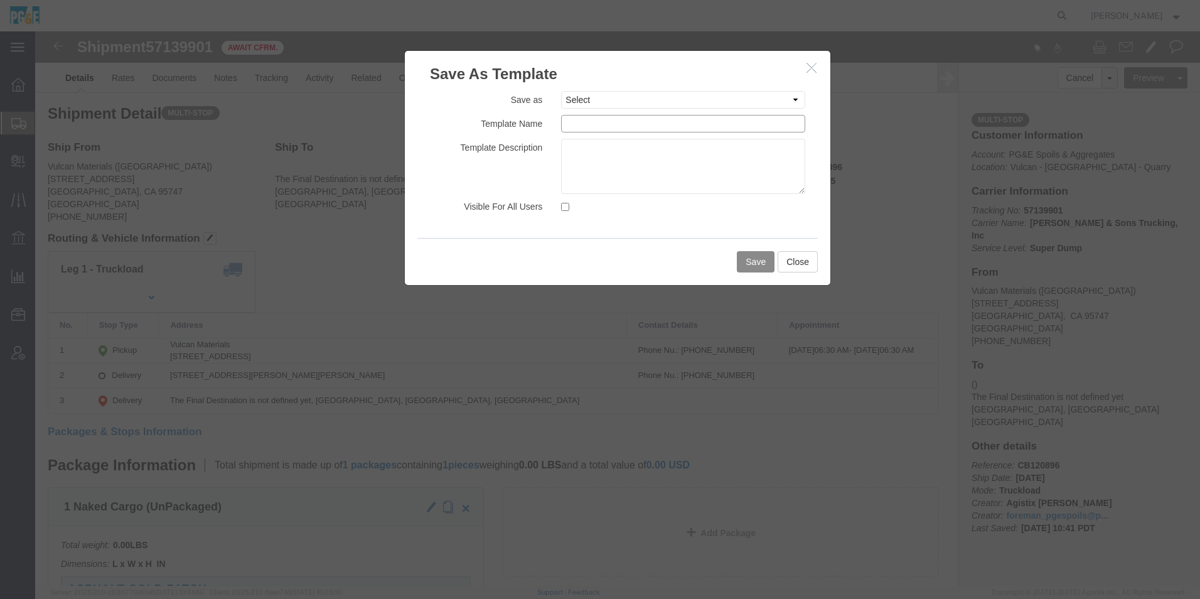
click input "text"
drag, startPoint x: 686, startPoint y: 96, endPoint x: 335, endPoint y: 102, distance: 350.7
click div "Save As Template Save as Select 31540024 - [PERSON_NAME][GEOGRAPHIC_DATA] 35030…"
type input "35424355 - [PERSON_NAME] [PERSON_NAME]"
click textarea
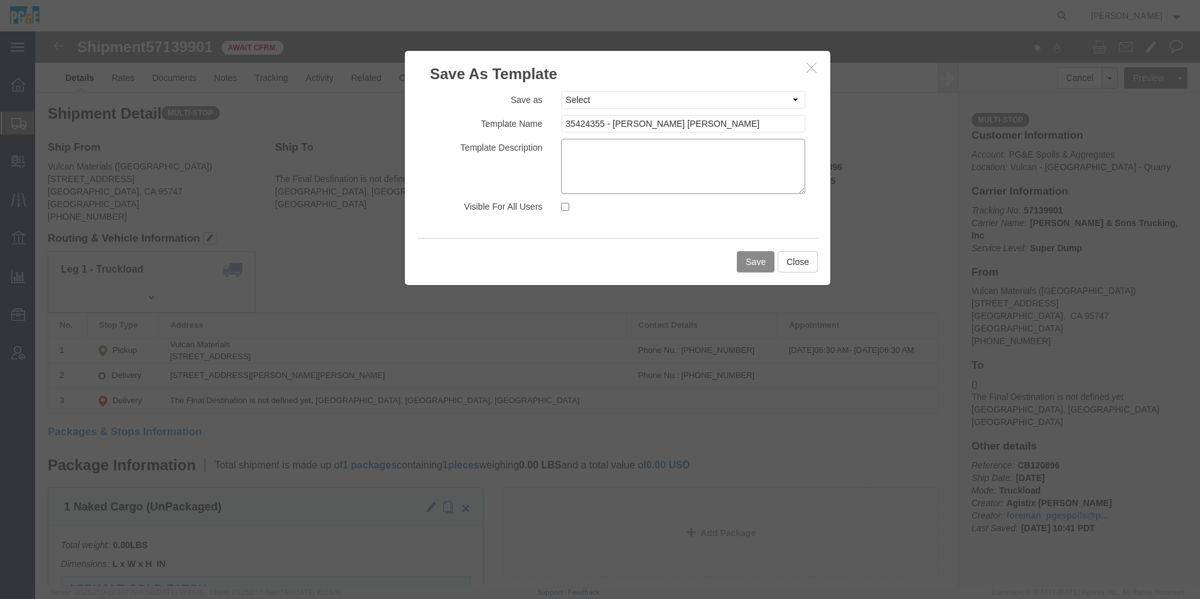
paste textarea "35424355 - [PERSON_NAME] [PERSON_NAME]"
type textarea "35424355 - [PERSON_NAME] [PERSON_NAME]"
click input "Visible For All Users"
checkbox input "true"
click button "Save"
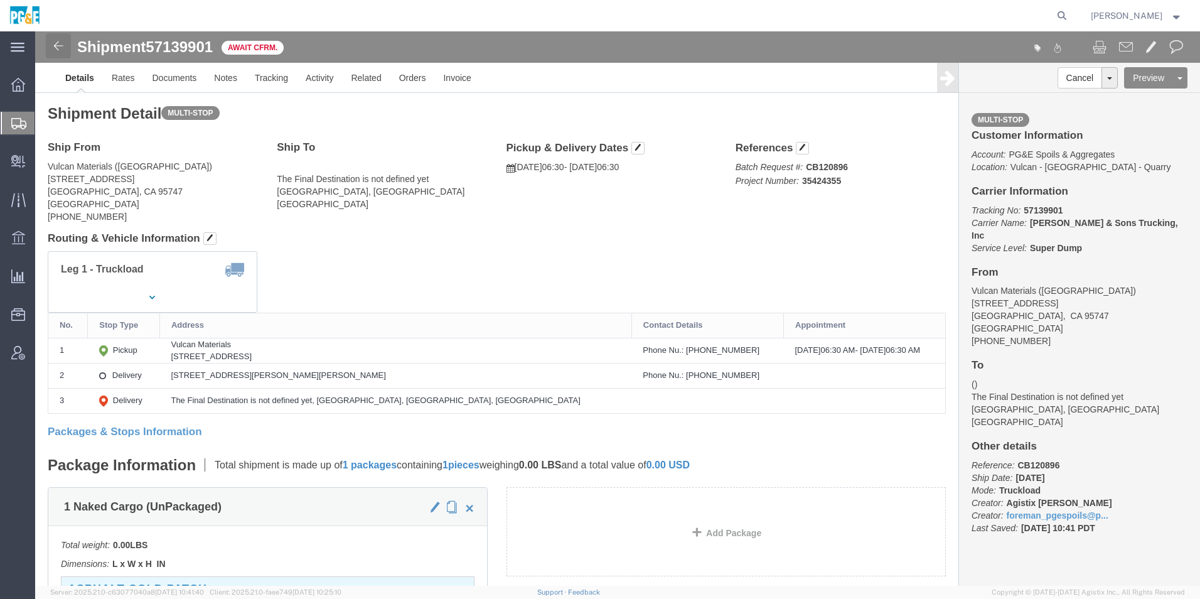
click img
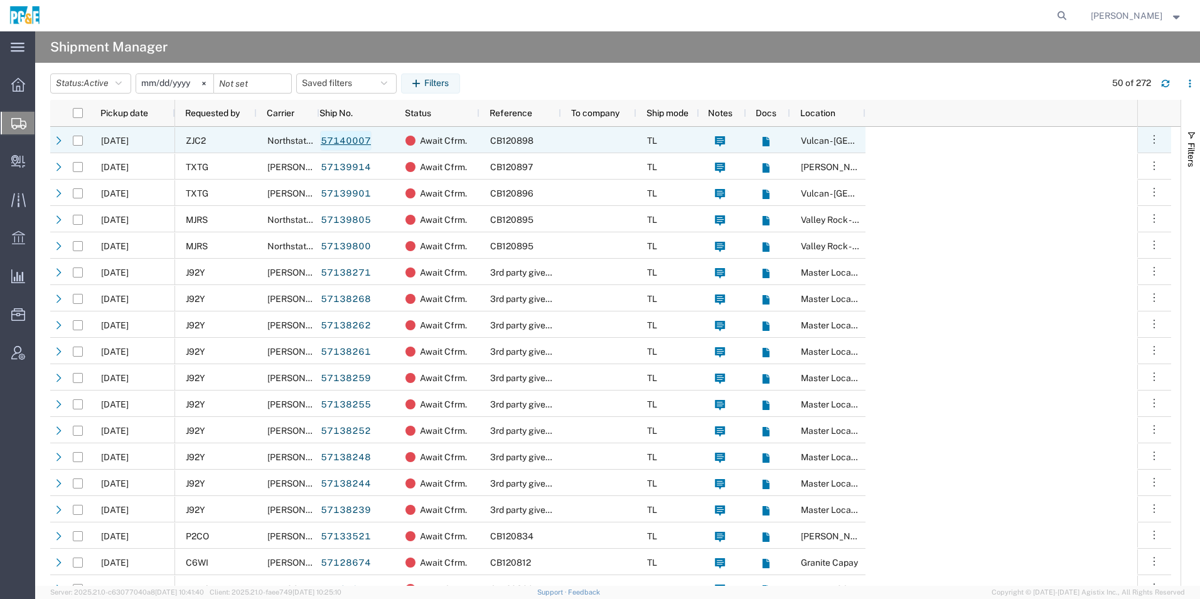
click at [355, 139] on link "57140007" at bounding box center [345, 140] width 51 height 20
